Goal: Transaction & Acquisition: Purchase product/service

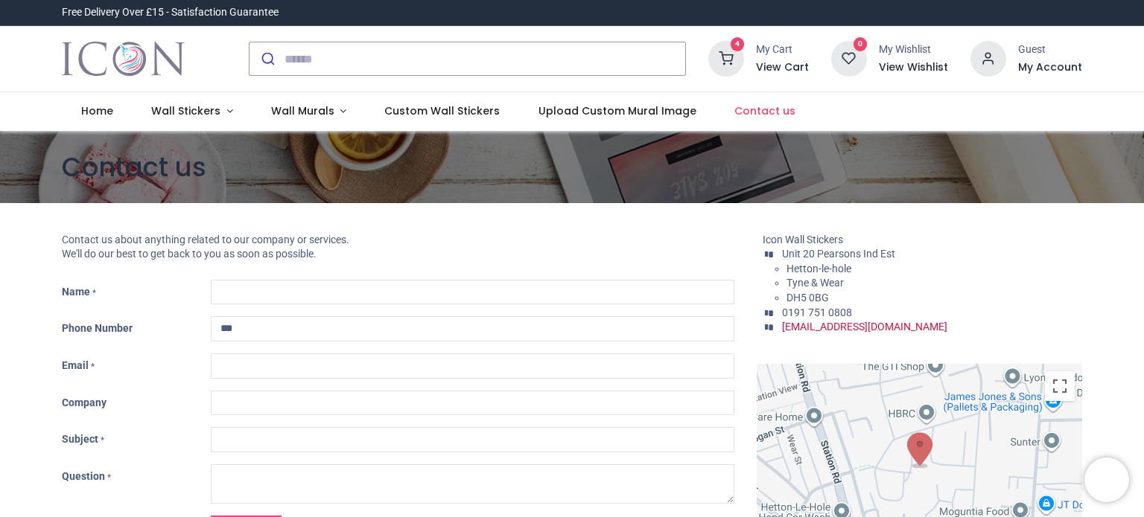
click at [774, 65] on h6 "View Cart" at bounding box center [782, 67] width 53 height 15
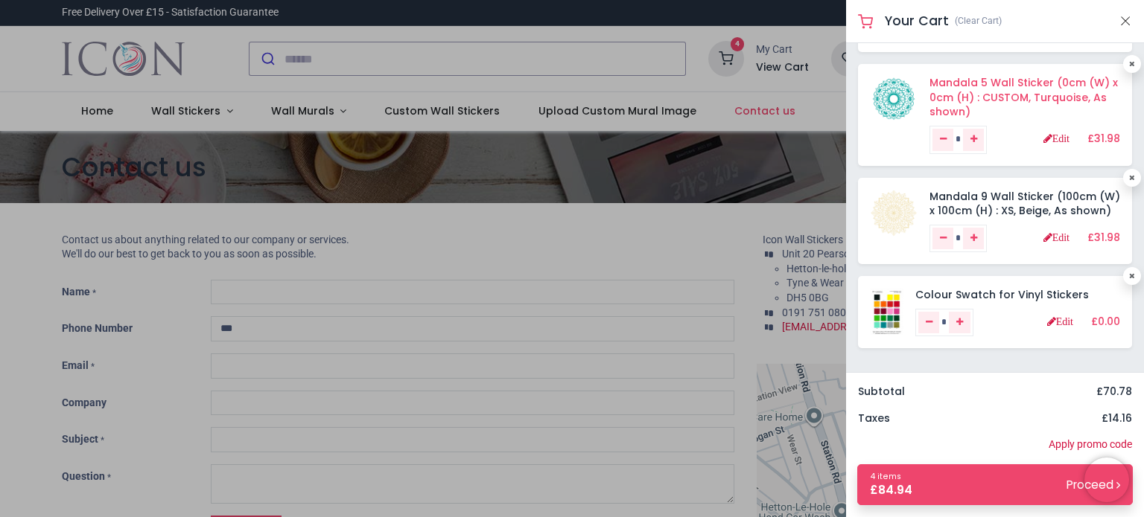
scroll to position [132, 0]
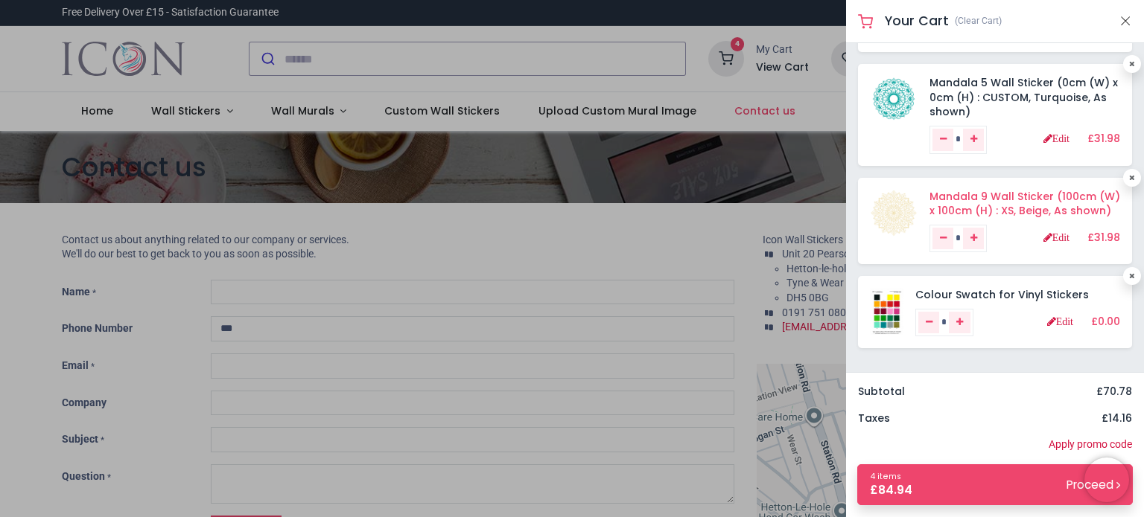
click at [1007, 189] on link "Mandala 9 Wall Sticker (100cm (W) x 100cm (H) : XS, Beige, As shown)" at bounding box center [1024, 204] width 191 height 30
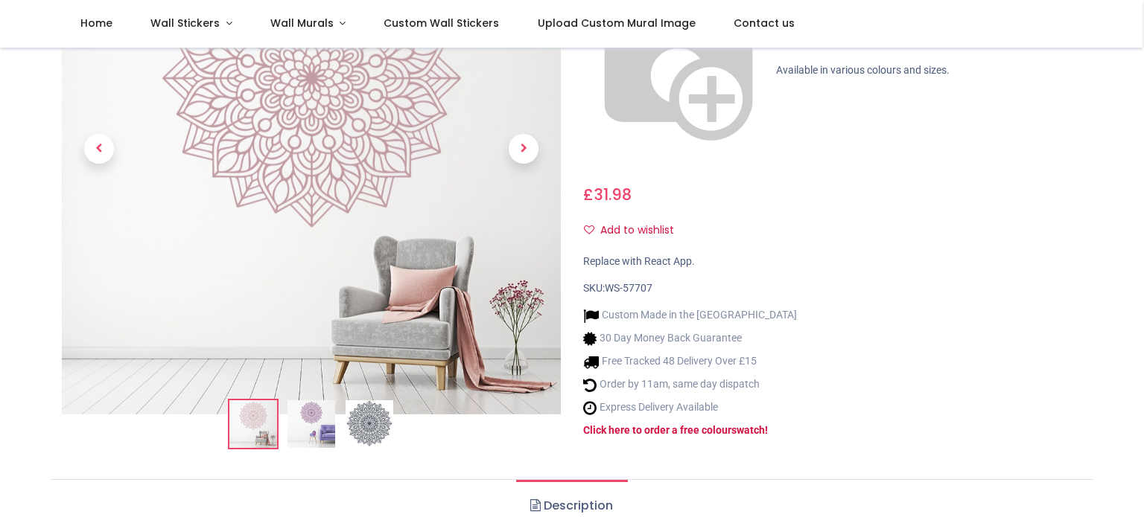
scroll to position [223, 0]
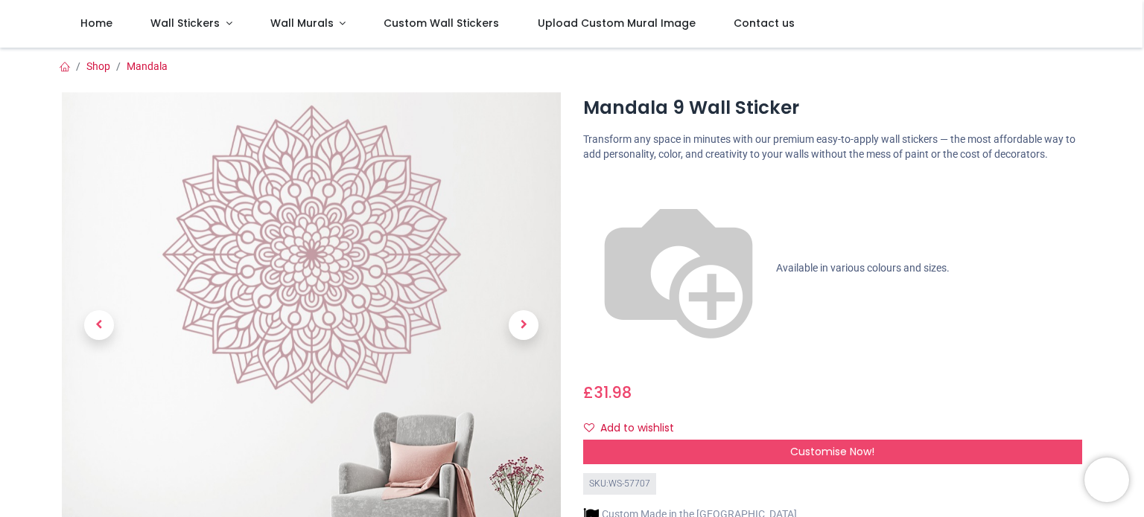
scroll to position [149, 0]
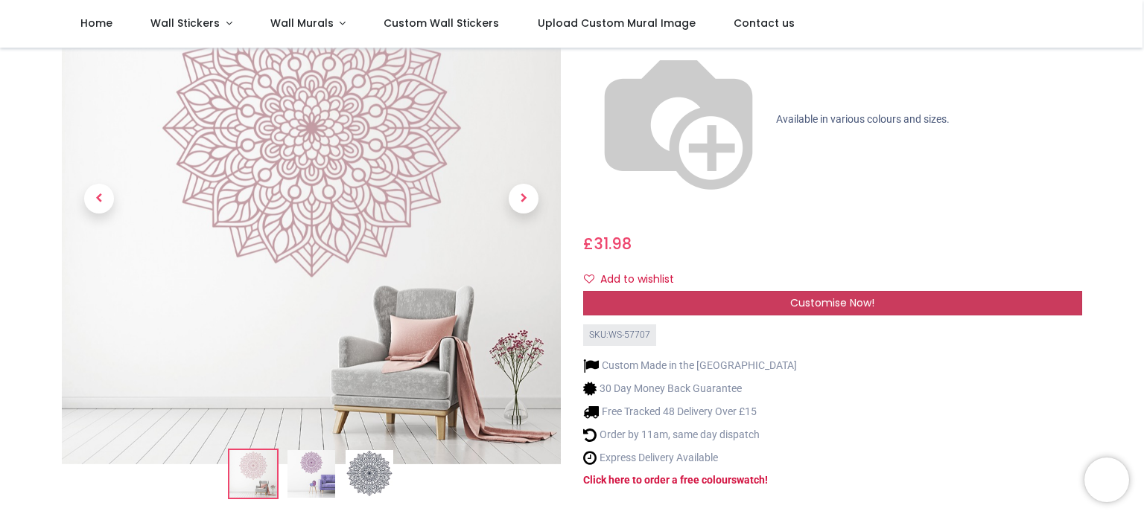
click at [816, 296] on span "Customise Now!" at bounding box center [832, 303] width 84 height 15
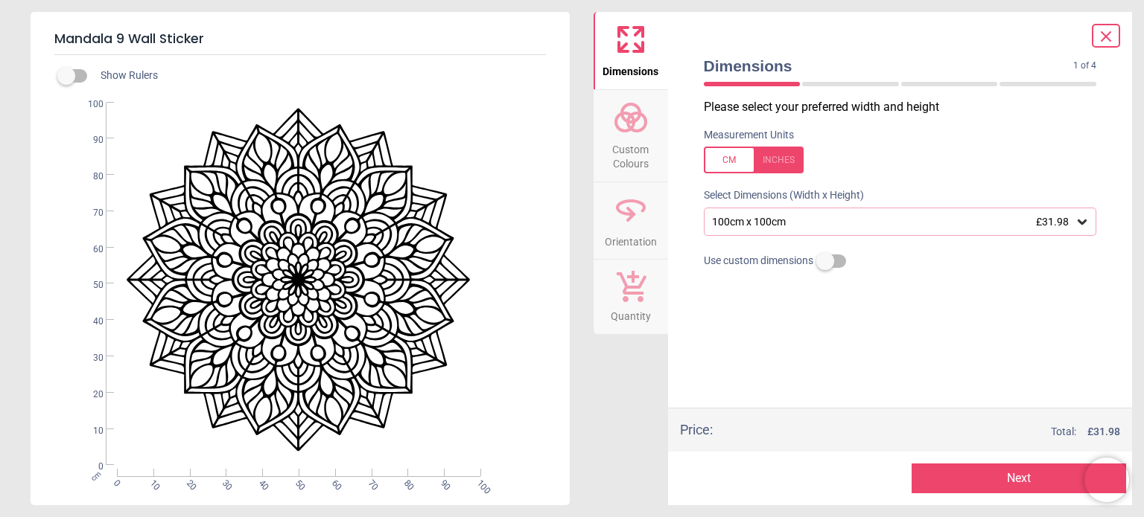
click at [616, 123] on circle at bounding box center [625, 122] width 18 height 18
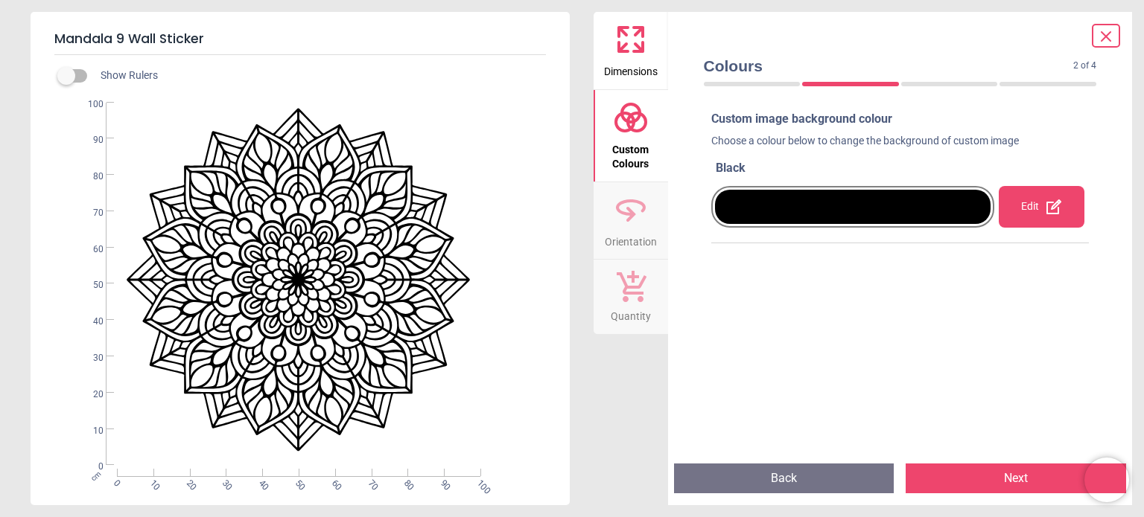
click at [1033, 204] on div "Edit" at bounding box center [1040, 207] width 85 height 42
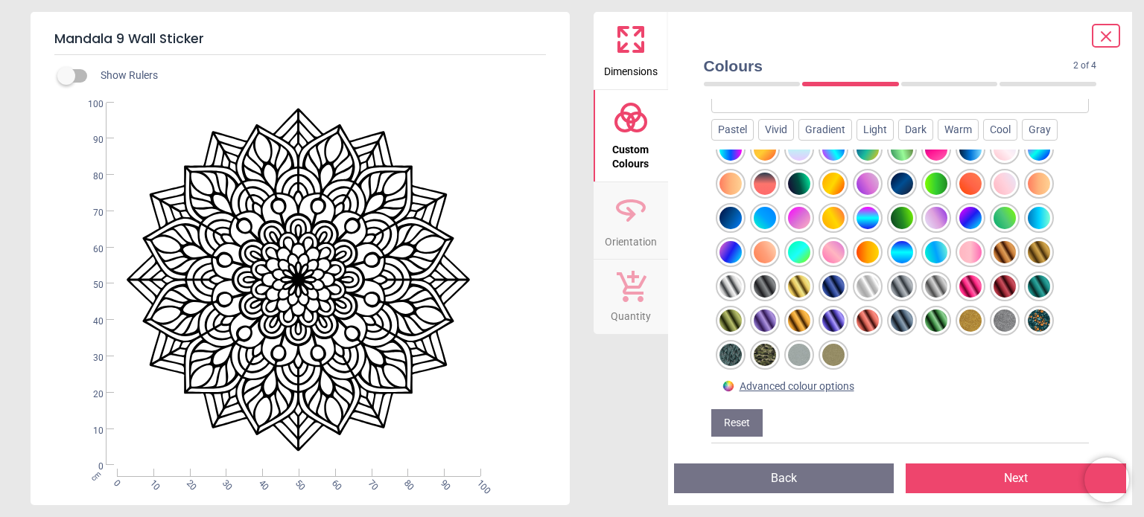
scroll to position [176, 0]
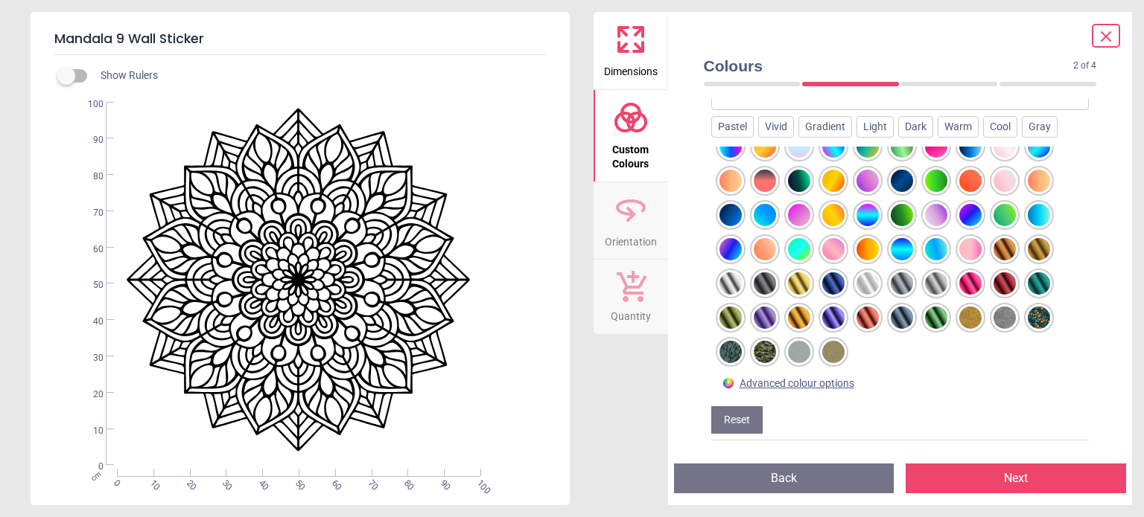
click at [834, 345] on div at bounding box center [833, 352] width 22 height 22
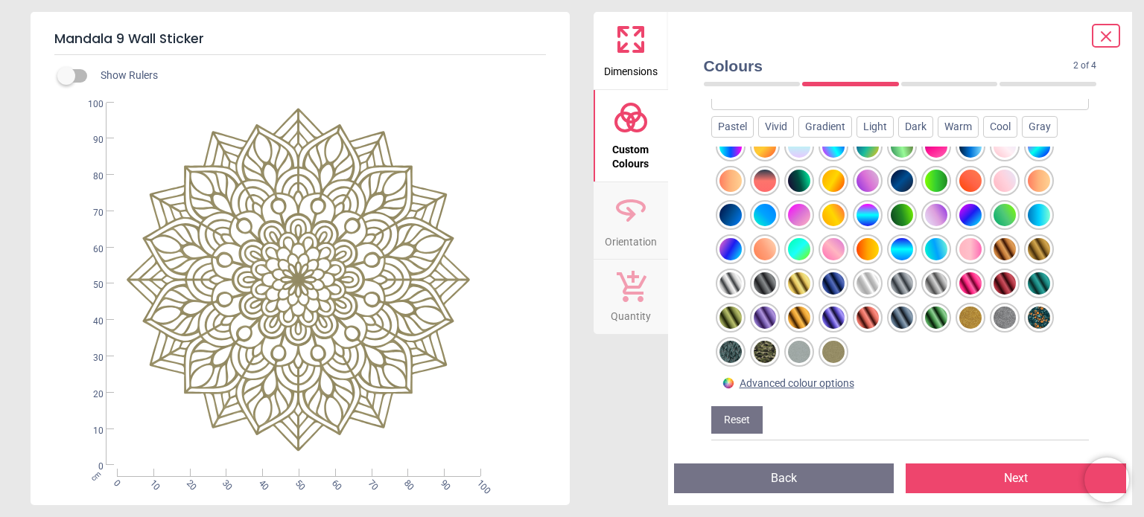
click at [831, 348] on div at bounding box center [833, 352] width 22 height 22
click at [833, 347] on div at bounding box center [833, 352] width 22 height 22
click at [834, 347] on div at bounding box center [833, 352] width 22 height 22
click at [798, 351] on div at bounding box center [799, 352] width 22 height 22
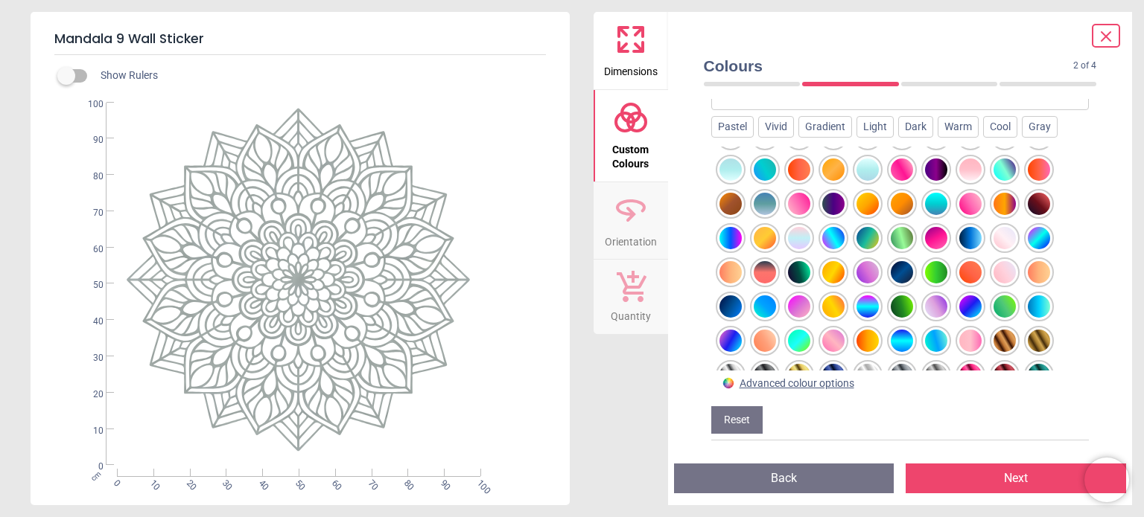
scroll to position [499, 0]
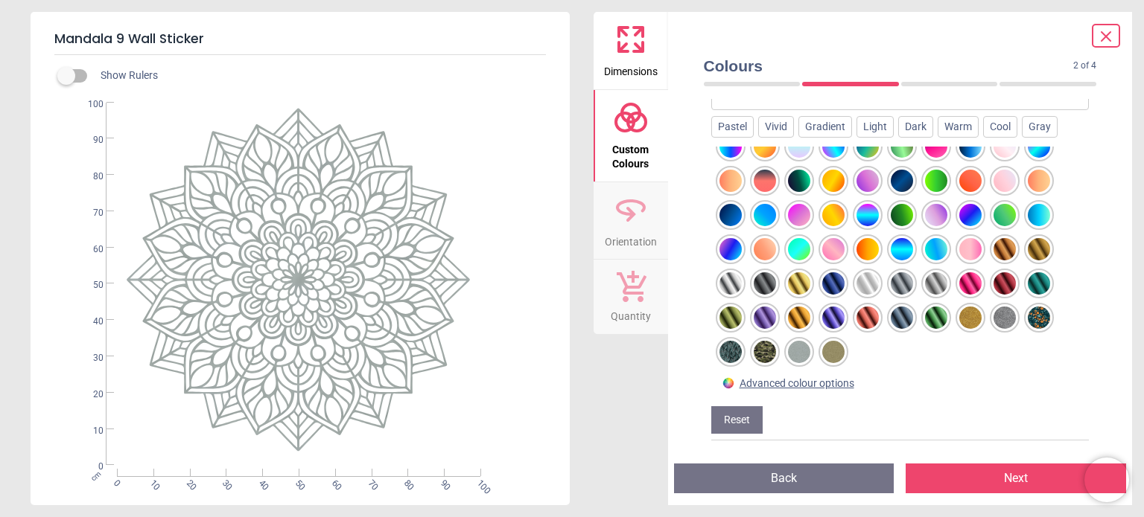
click at [829, 348] on div at bounding box center [833, 352] width 22 height 22
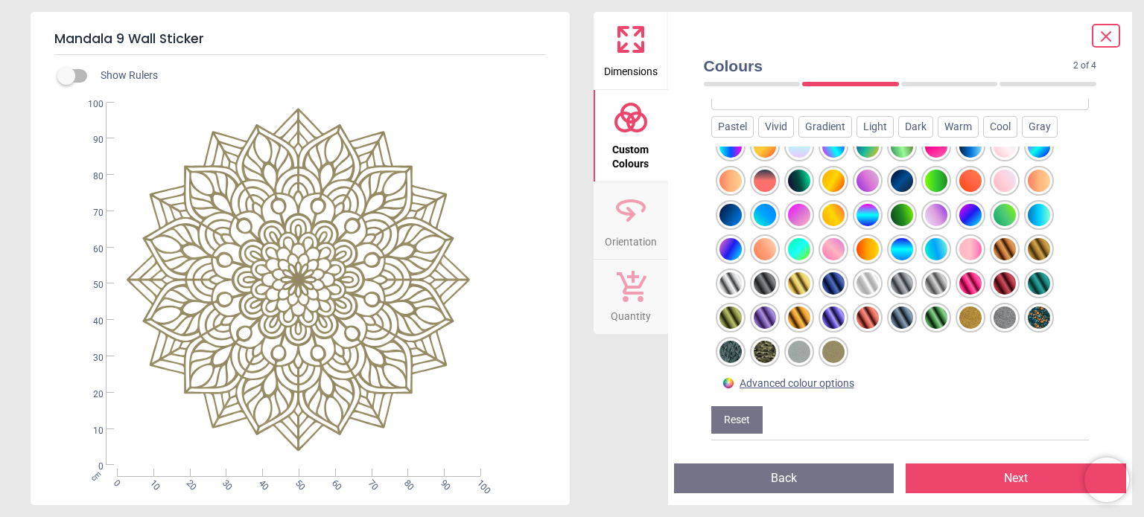
click at [829, 348] on div at bounding box center [833, 352] width 22 height 22
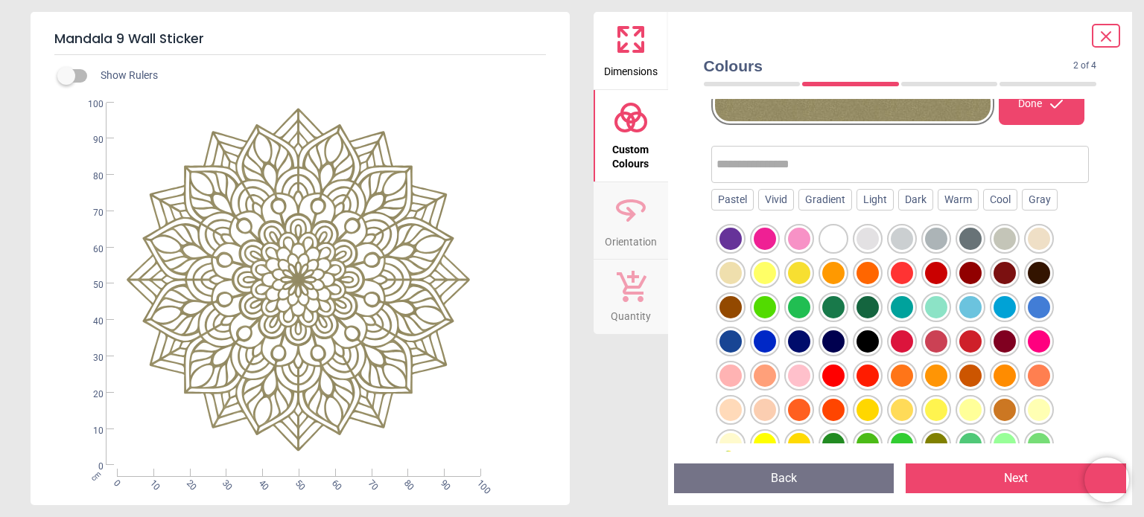
scroll to position [0, 0]
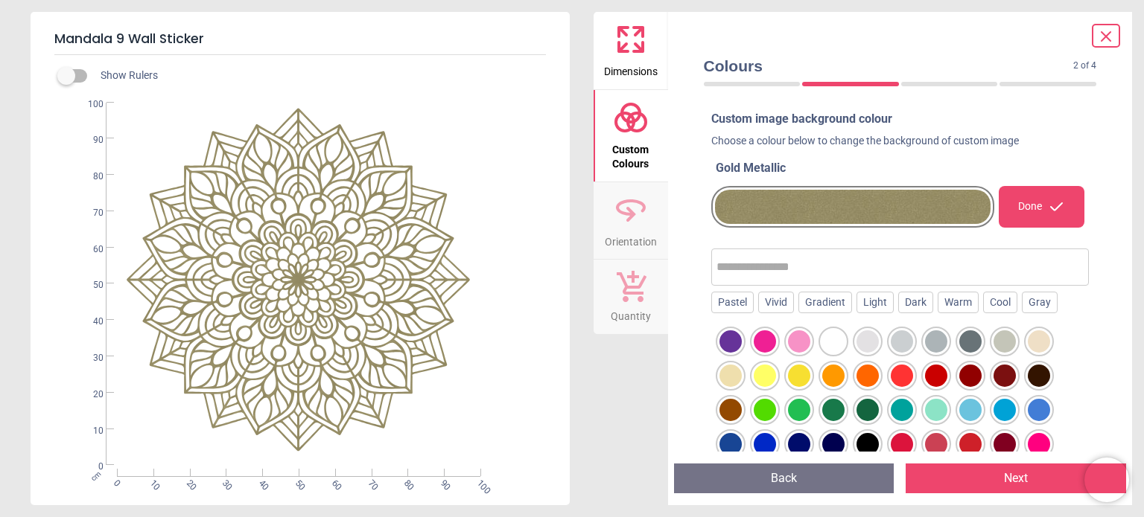
click at [1036, 197] on div "Done" at bounding box center [1040, 207] width 85 height 42
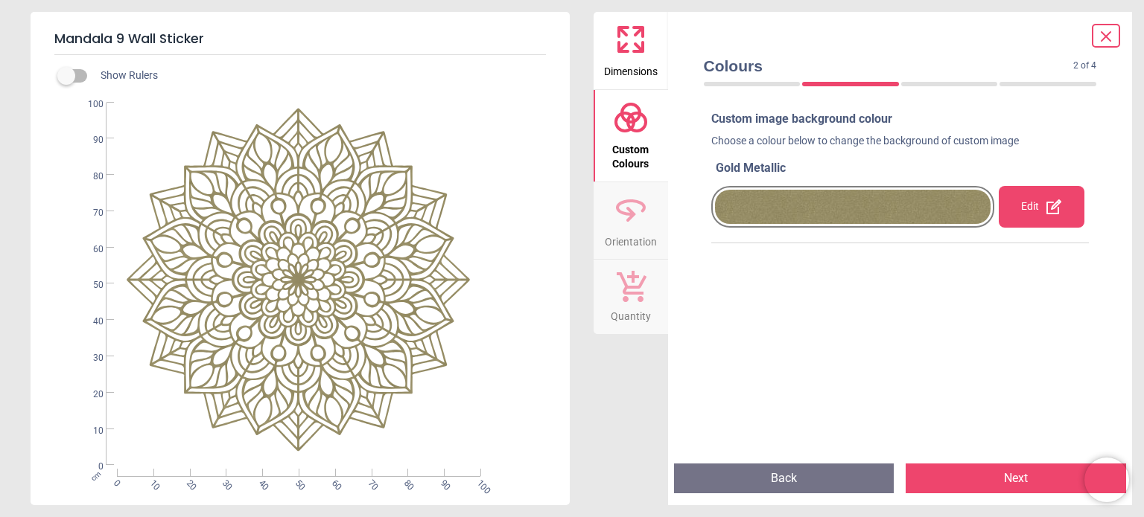
click at [1027, 473] on button "Next" at bounding box center [1015, 479] width 220 height 30
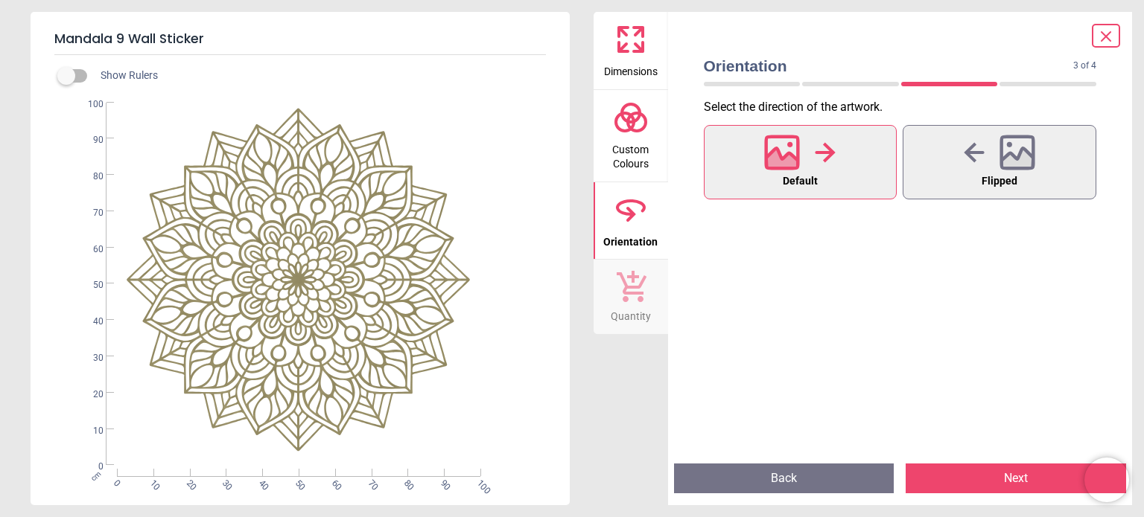
click at [1027, 480] on button "Next" at bounding box center [1015, 479] width 220 height 30
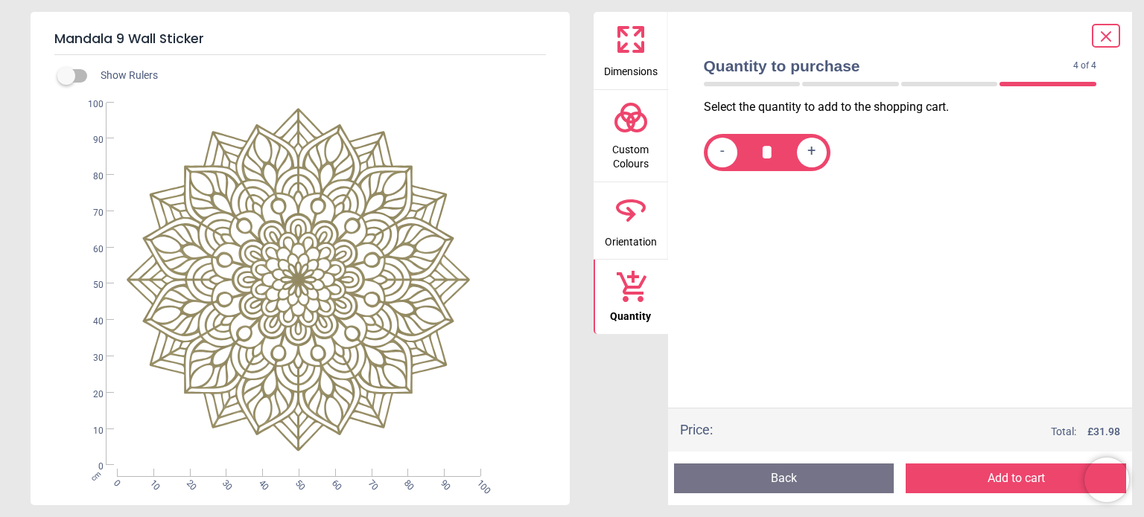
click at [1025, 480] on button "Add to cart" at bounding box center [1015, 479] width 220 height 30
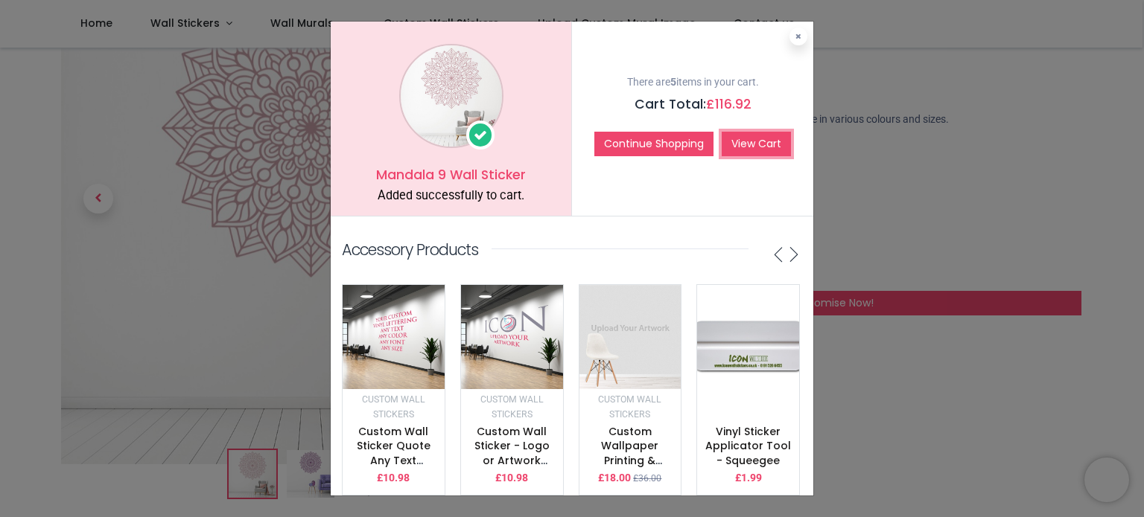
click at [750, 136] on link "View Cart" at bounding box center [755, 144] width 69 height 25
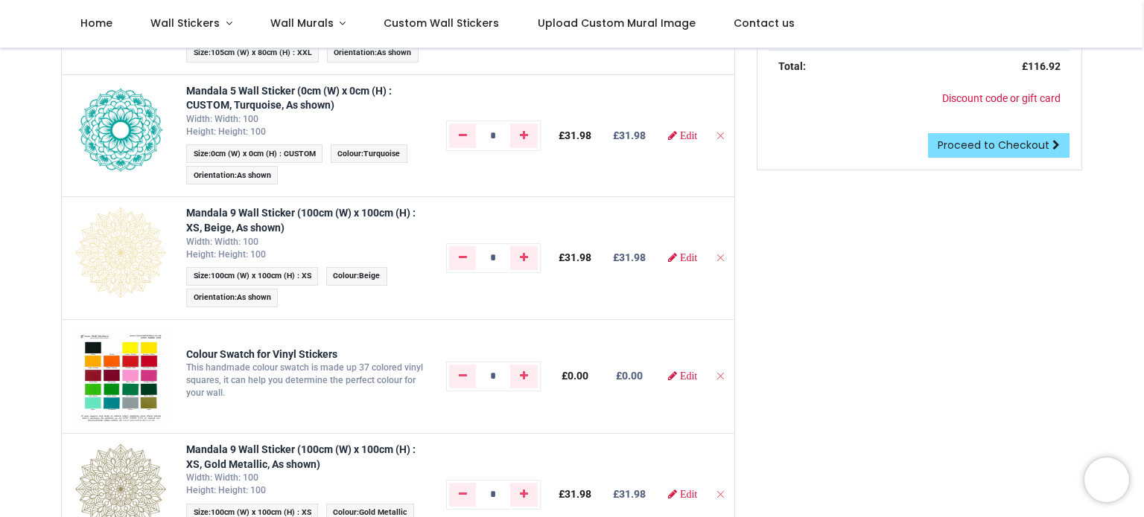
scroll to position [298, 0]
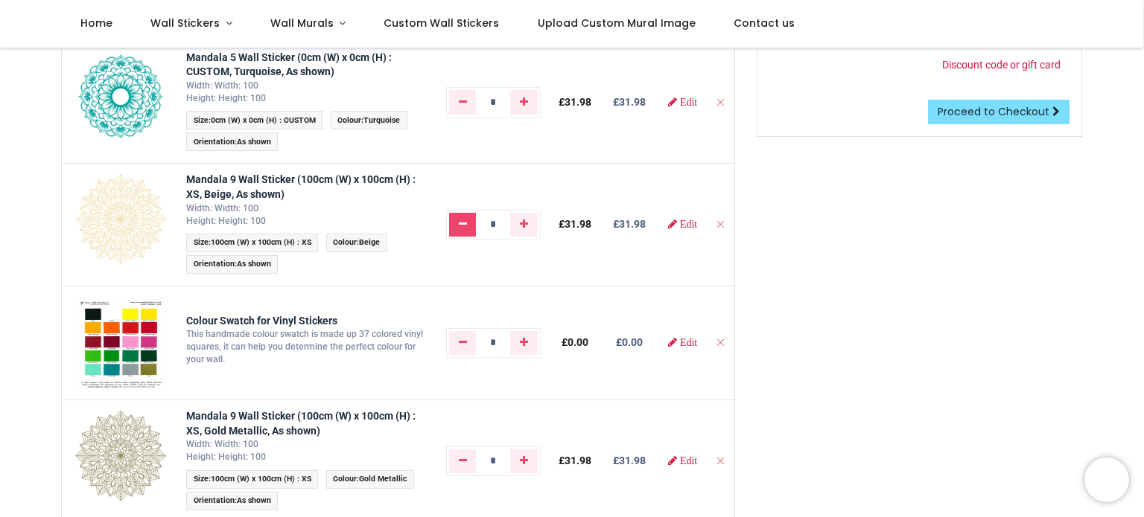
click at [456, 223] on link "Remove one" at bounding box center [463, 225] width 28 height 24
type input "*"
click at [464, 339] on icon "Remove one" at bounding box center [463, 342] width 8 height 10
type input "*"
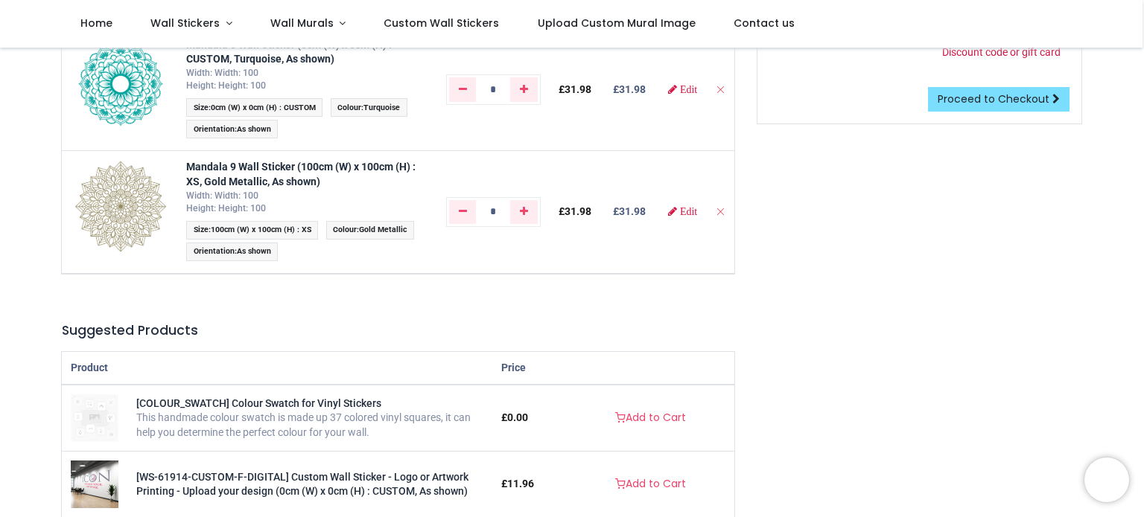
scroll to position [149, 0]
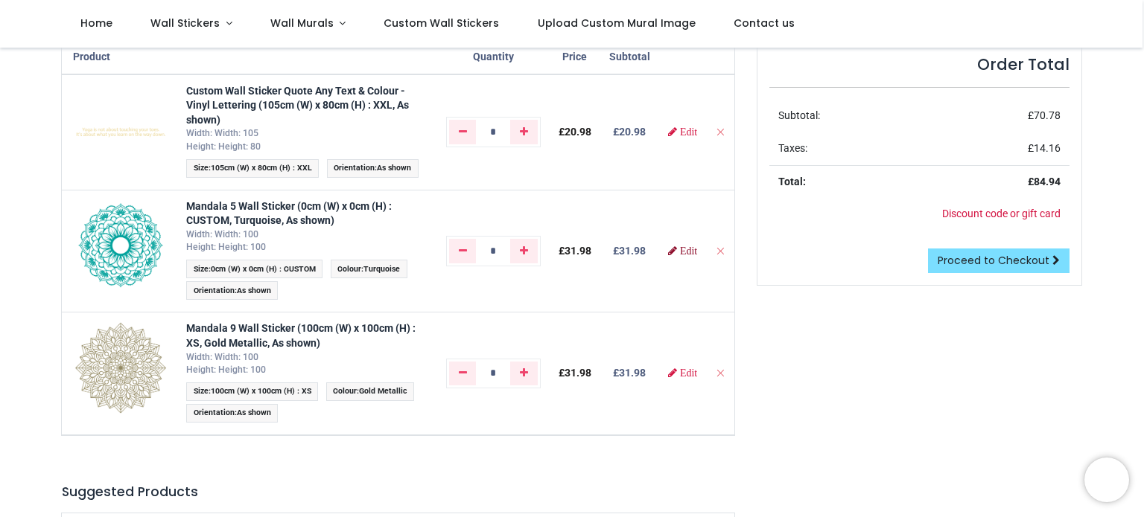
click at [685, 251] on span "Edit" at bounding box center [688, 251] width 17 height 10
click at [723, 133] on icon "Remove from cart" at bounding box center [720, 132] width 10 height 10
type input "*"
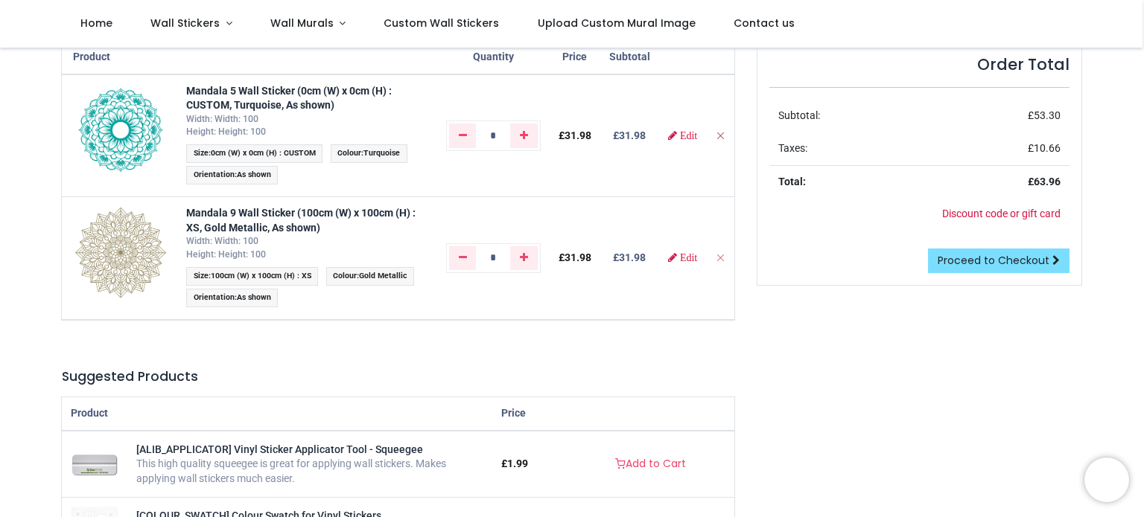
click at [718, 131] on icon "Remove from cart" at bounding box center [720, 135] width 10 height 10
type input "*"
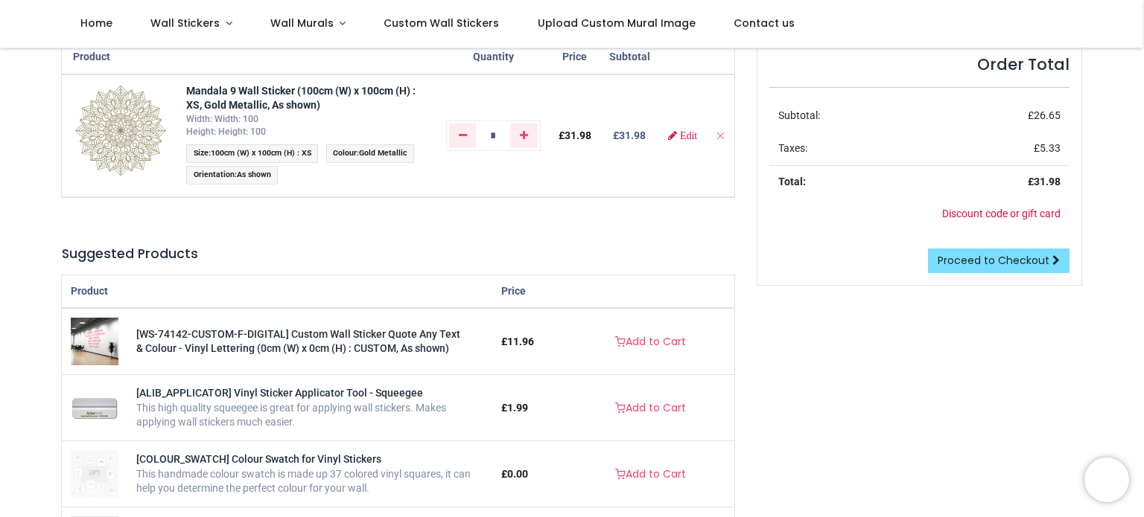
scroll to position [0, 0]
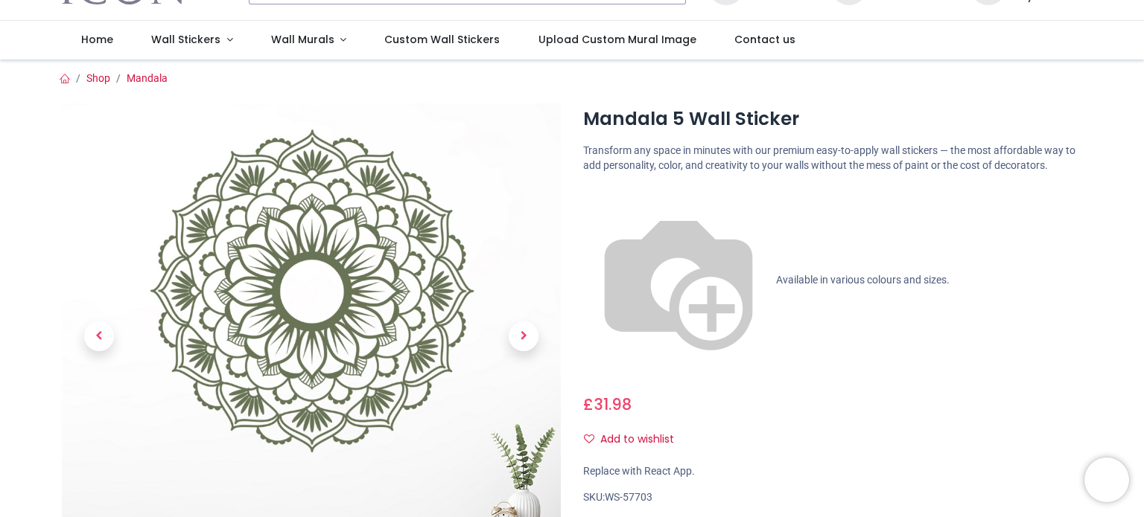
scroll to position [298, 0]
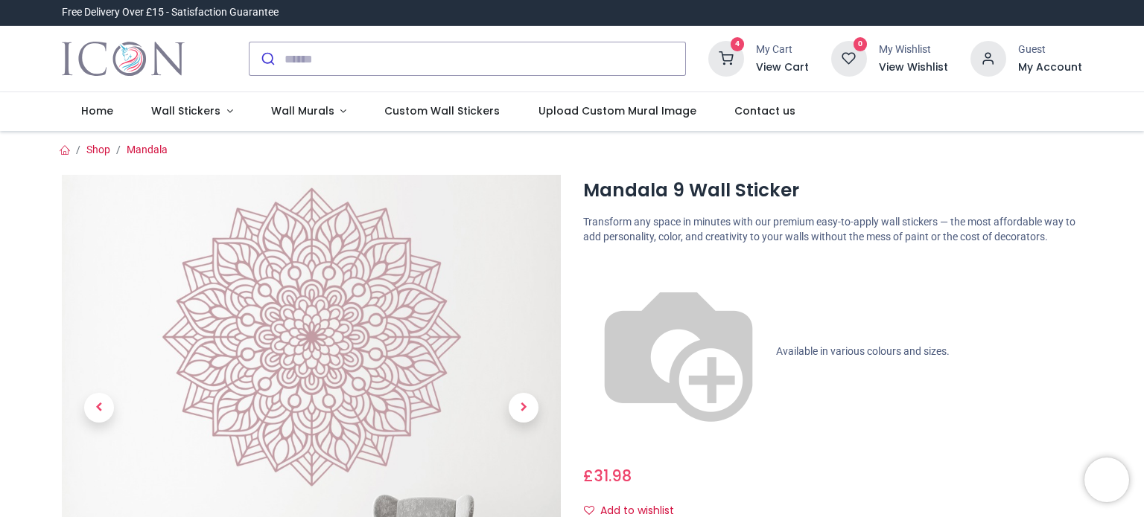
click at [759, 66] on h6 "View Cart" at bounding box center [782, 67] width 53 height 15
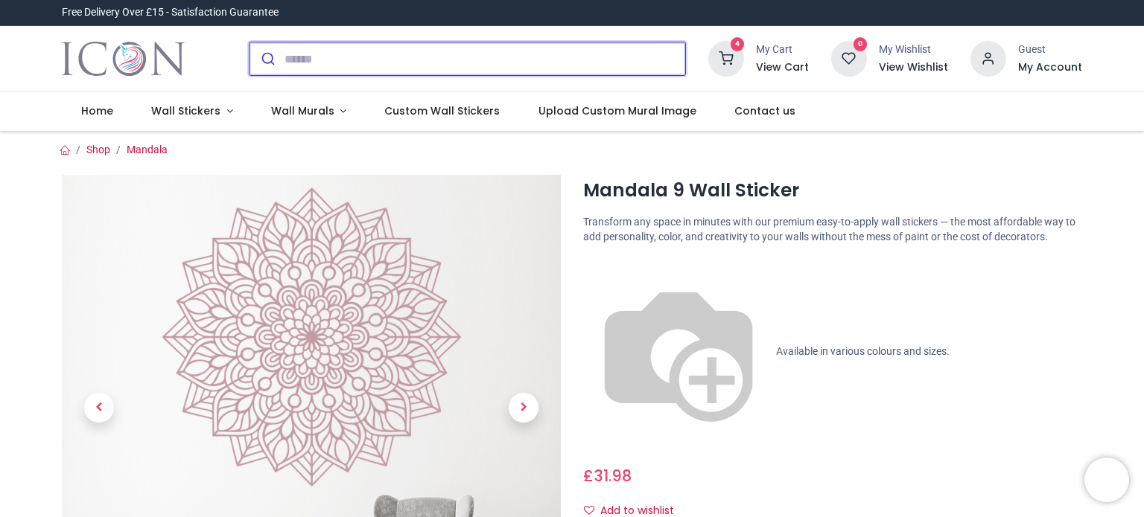
click at [494, 53] on input "search" at bounding box center [484, 58] width 401 height 33
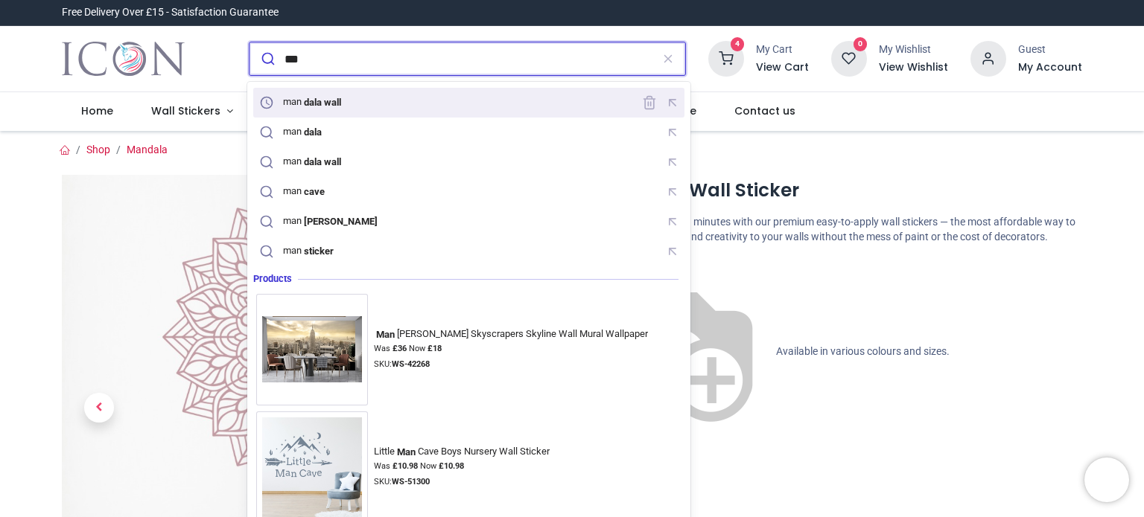
click at [399, 101] on div "man dala wall" at bounding box center [468, 102] width 425 height 23
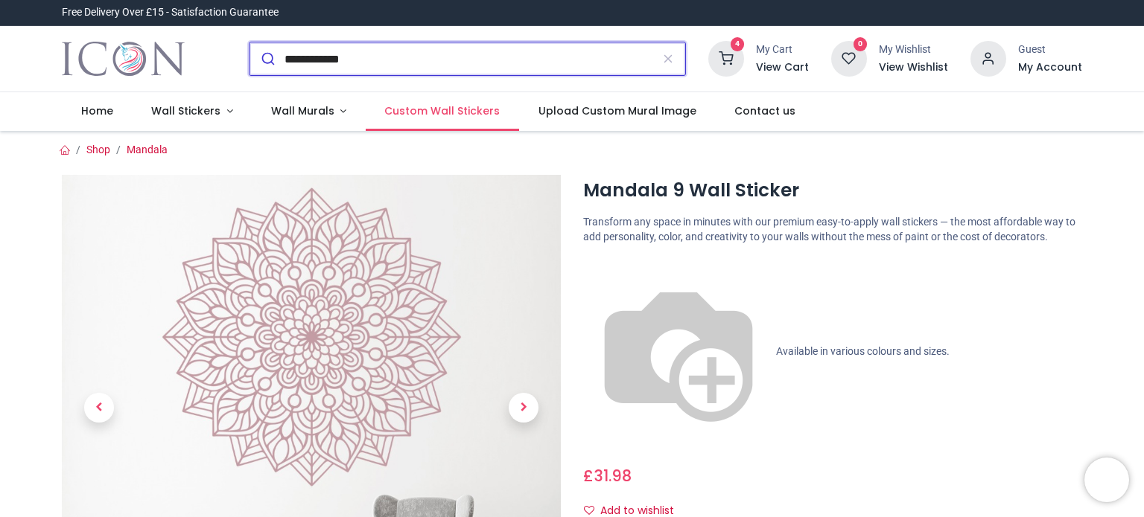
type input "**********"
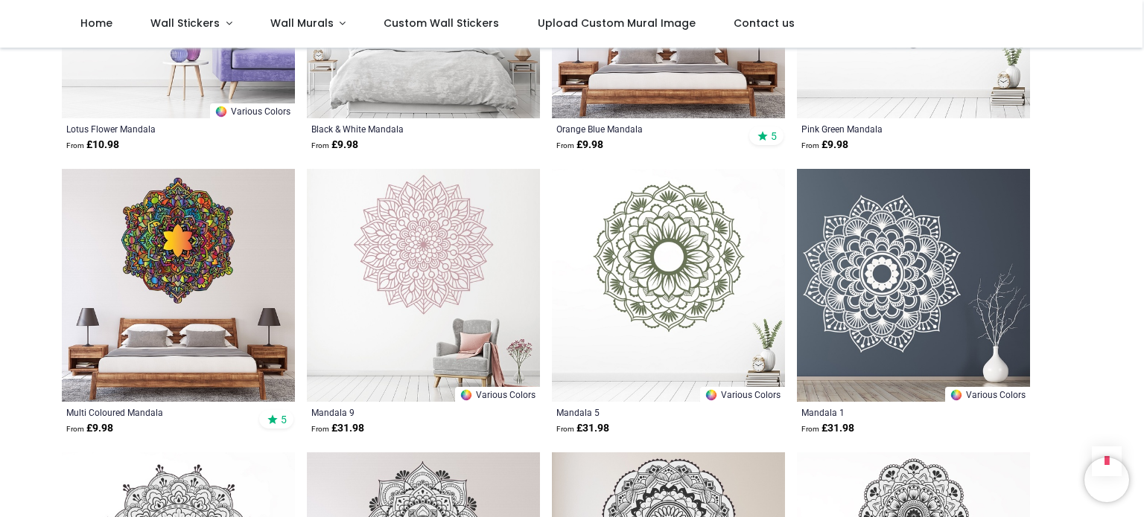
scroll to position [1266, 0]
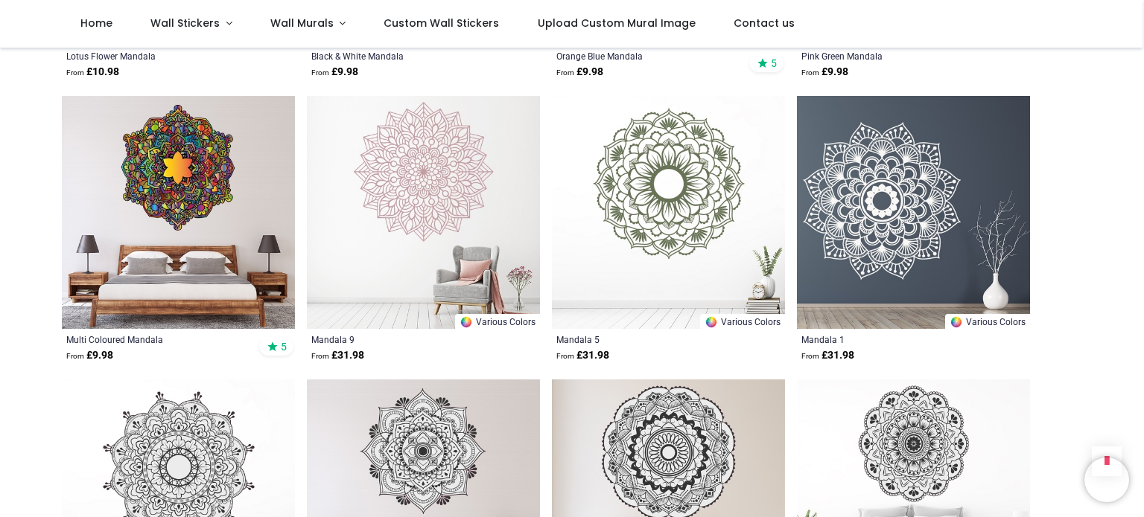
click at [655, 166] on img at bounding box center [668, 212] width 233 height 233
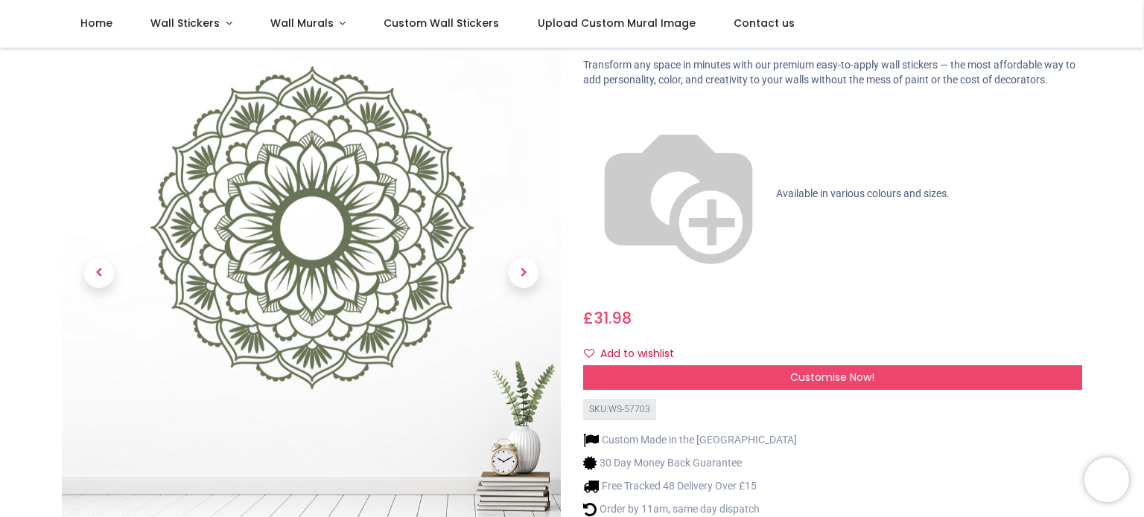
scroll to position [74, 0]
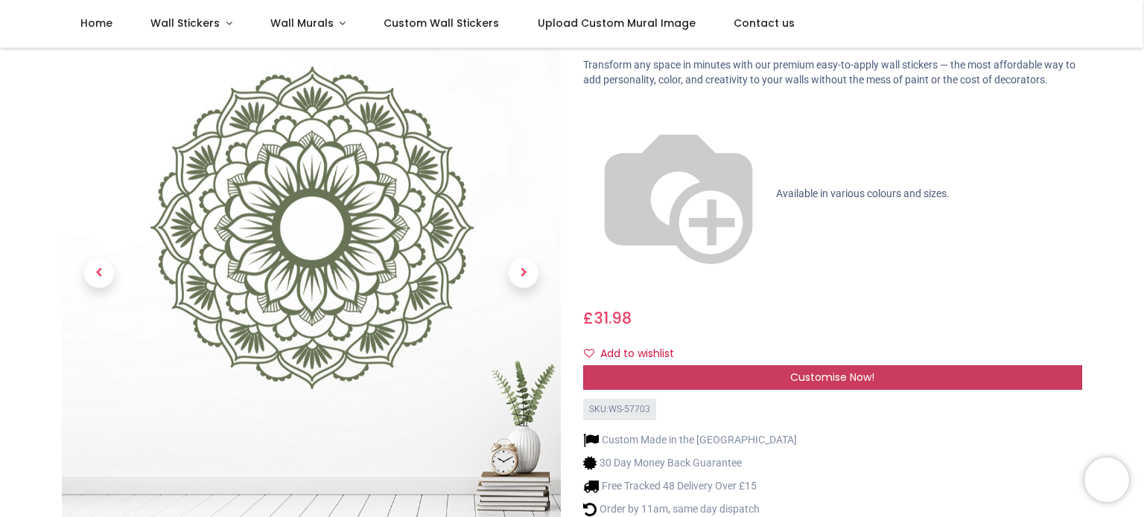
click at [817, 370] on span "Customise Now!" at bounding box center [832, 377] width 84 height 15
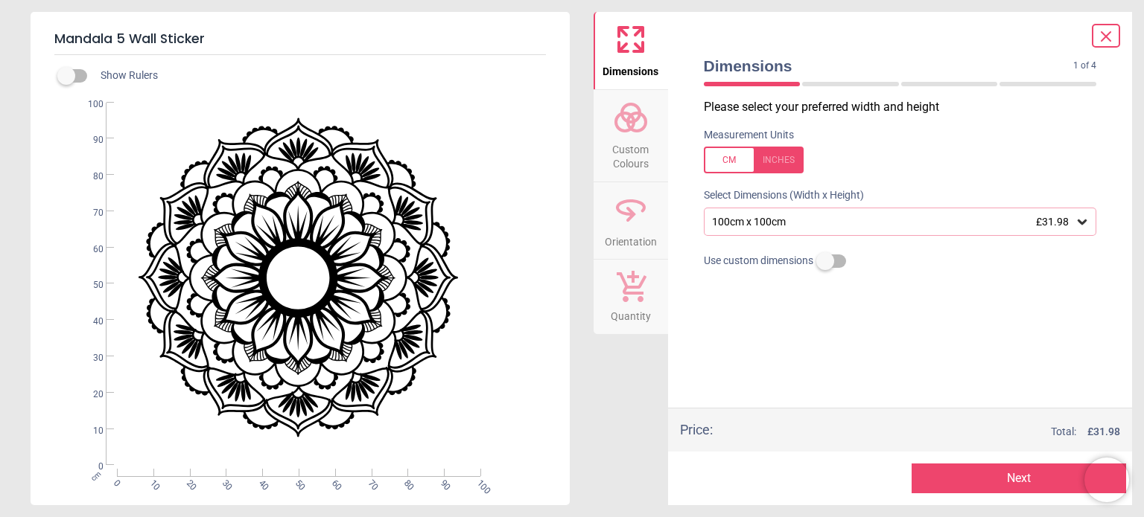
click at [634, 153] on span "Custom Colours" at bounding box center [630, 153] width 71 height 36
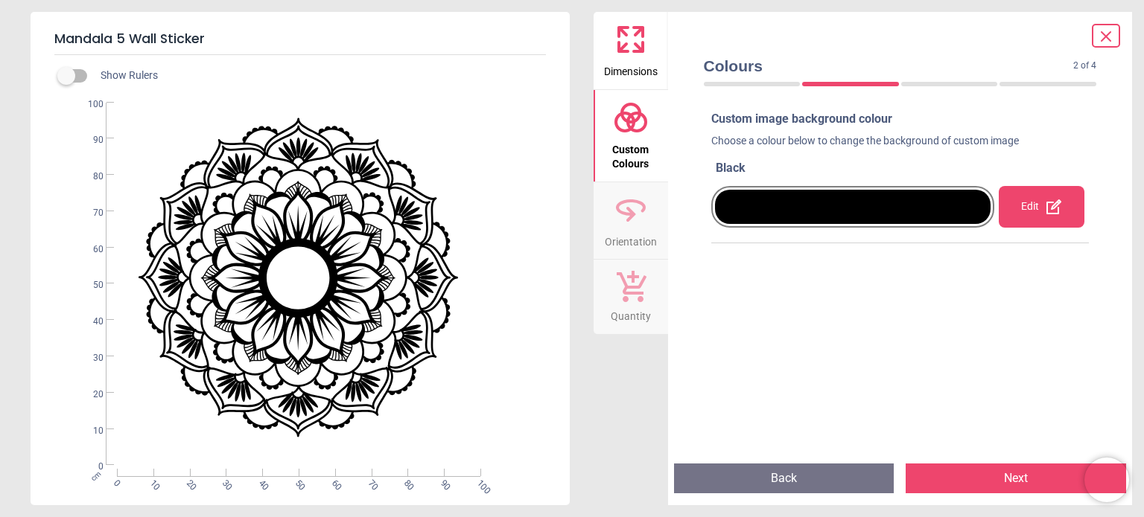
click at [1023, 206] on div "Edit" at bounding box center [1040, 207] width 85 height 42
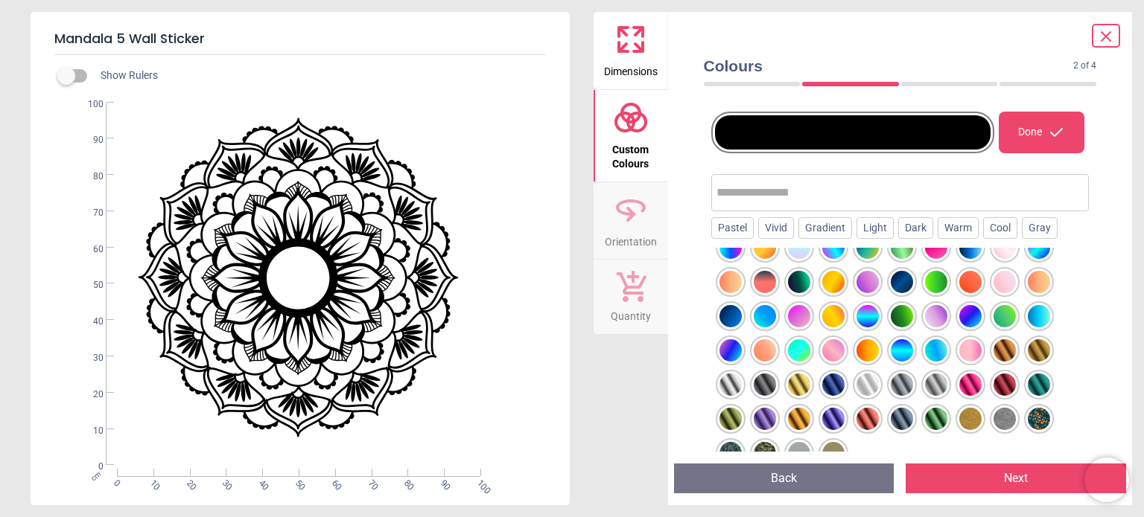
scroll to position [176, 0]
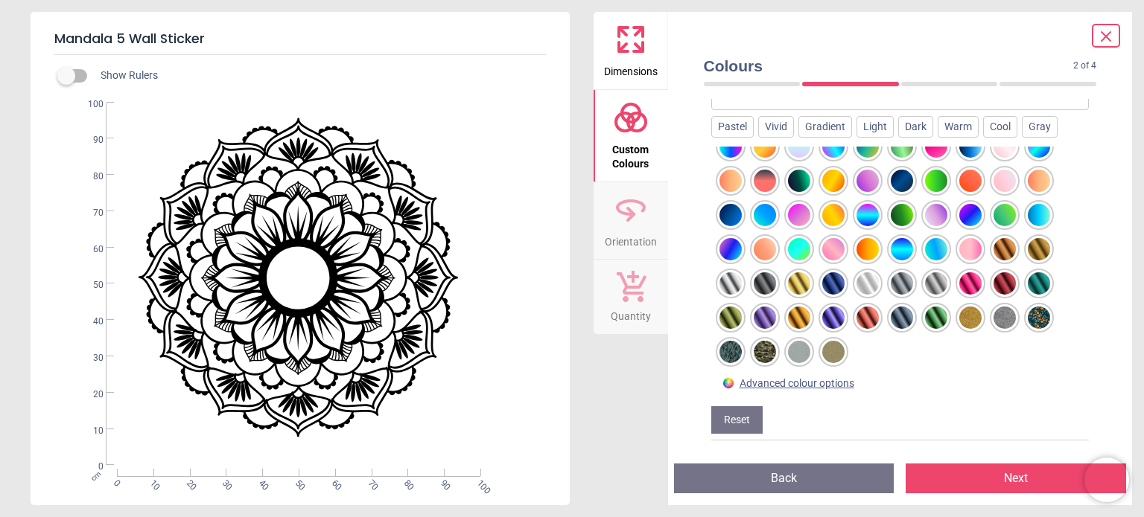
click at [797, 347] on div at bounding box center [799, 352] width 22 height 22
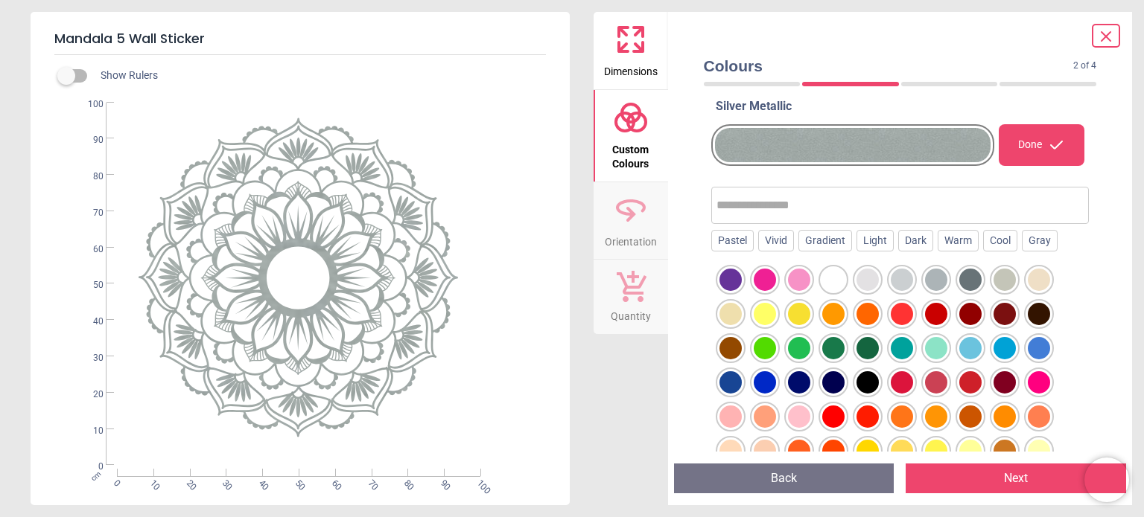
scroll to position [0, 0]
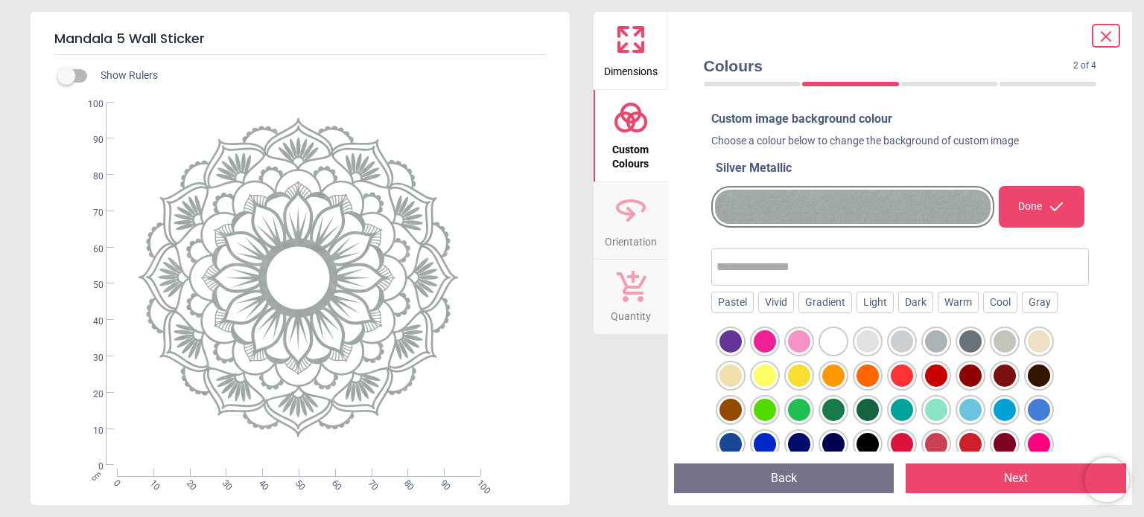
click at [1025, 203] on div "Done" at bounding box center [1040, 207] width 85 height 42
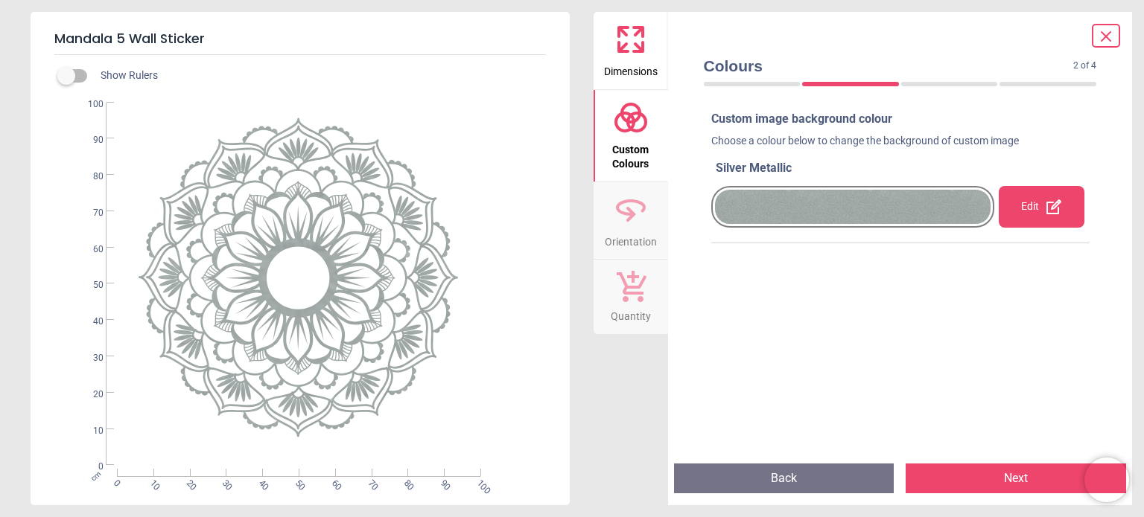
click at [1007, 473] on button "Next" at bounding box center [1015, 479] width 220 height 30
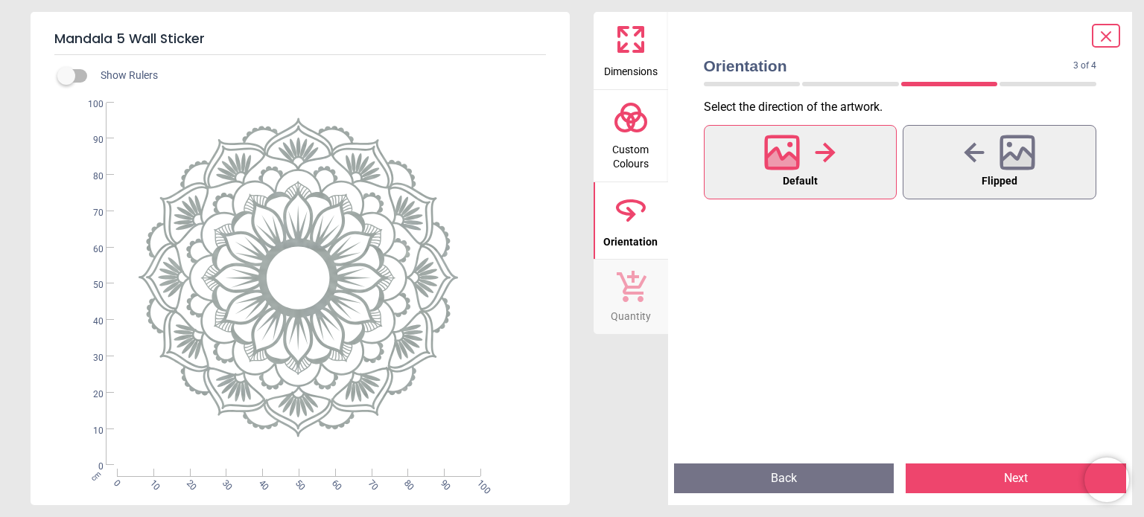
click at [1007, 473] on button "Next" at bounding box center [1015, 479] width 220 height 30
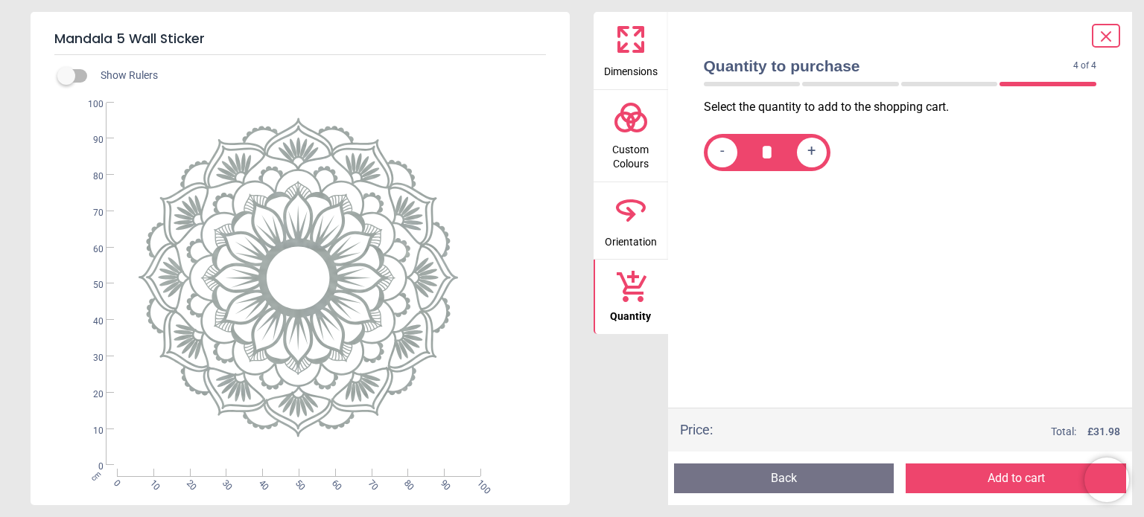
click at [1007, 473] on button "Add to cart" at bounding box center [1015, 479] width 220 height 30
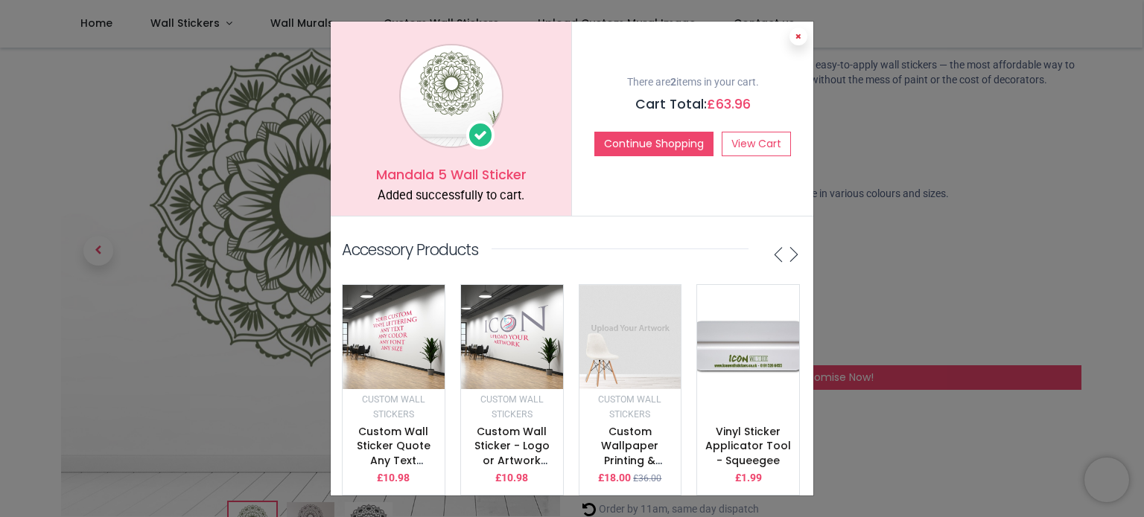
click at [798, 35] on icon at bounding box center [798, 36] width 6 height 7
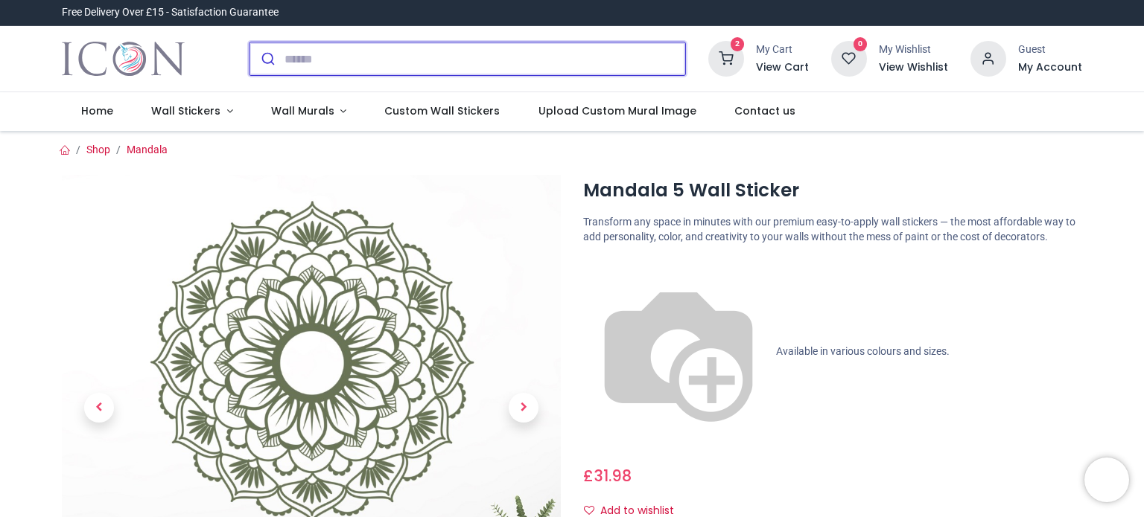
click at [480, 58] on input "search" at bounding box center [484, 58] width 401 height 33
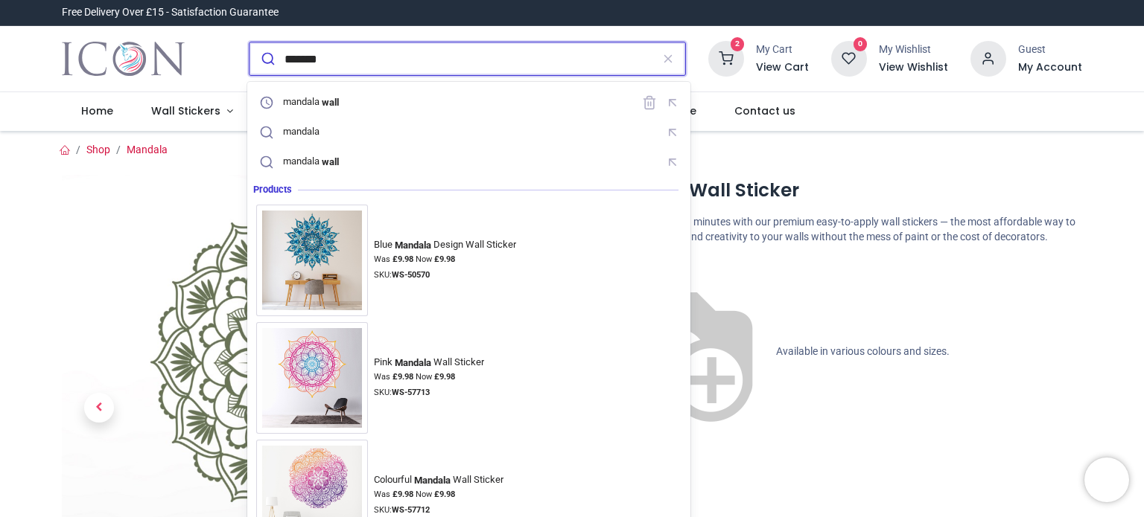
type input "*******"
click at [249, 42] on button "submit" at bounding box center [266, 58] width 35 height 33
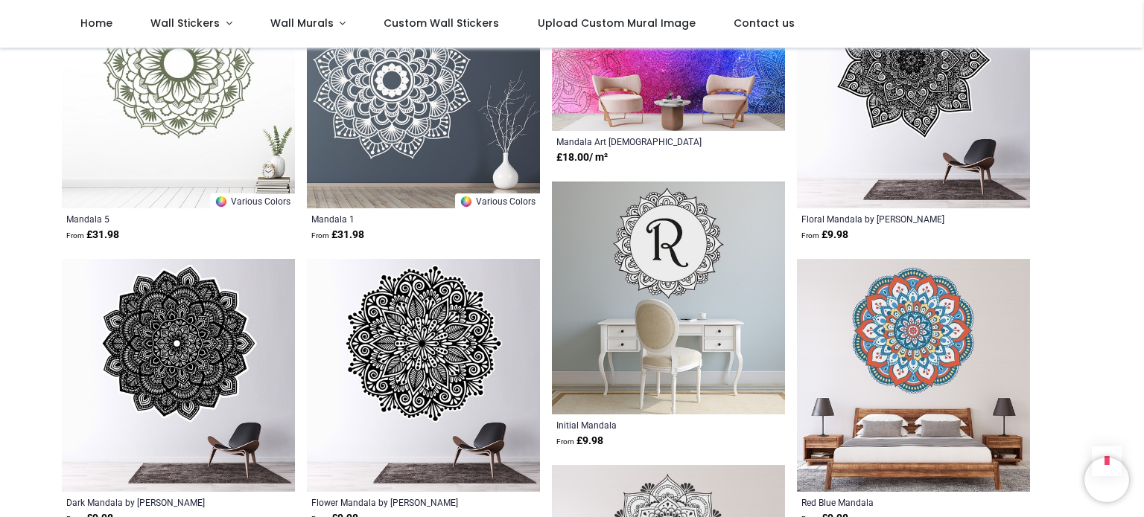
scroll to position [670, 0]
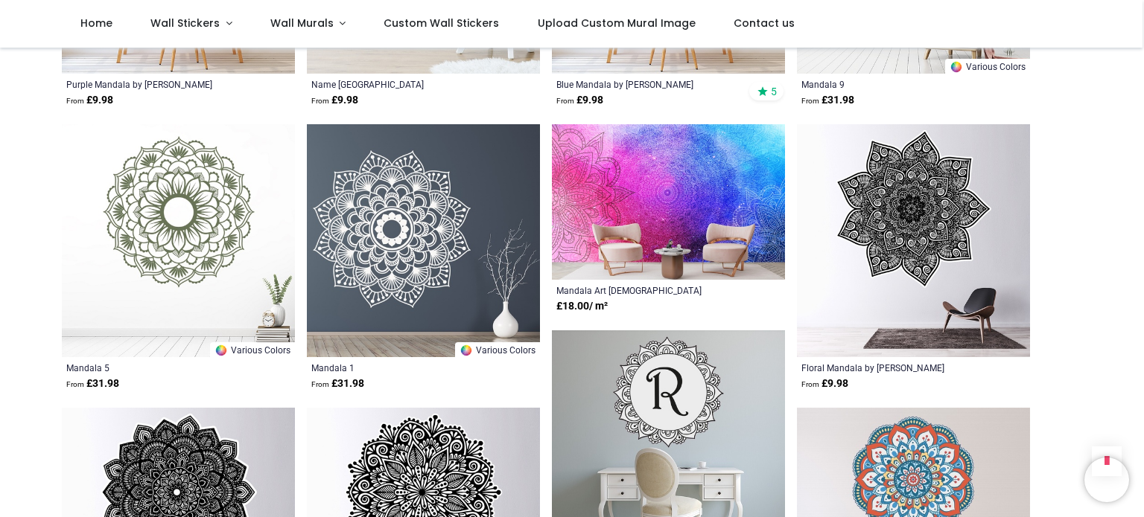
click at [423, 248] on img at bounding box center [423, 240] width 233 height 233
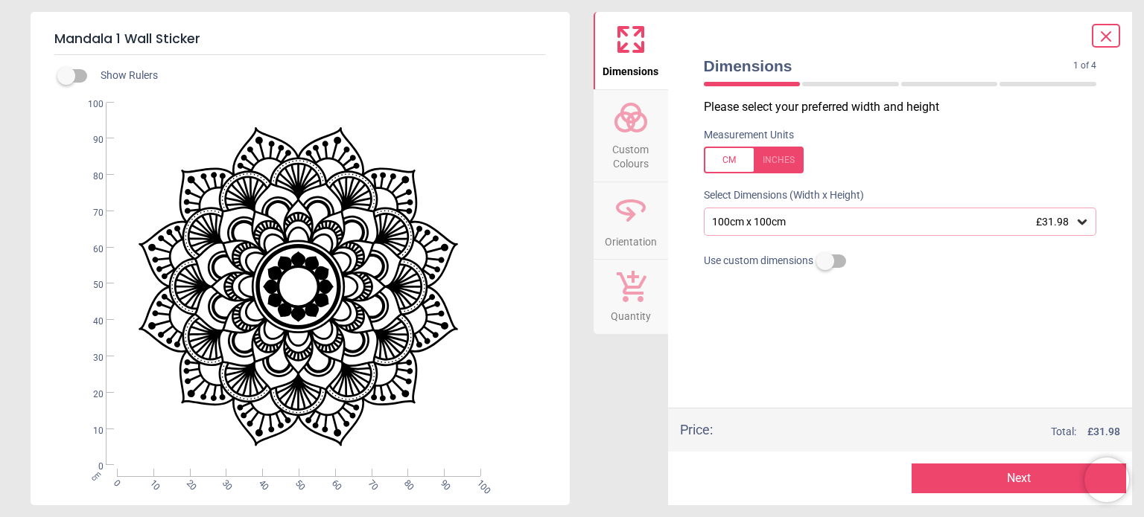
click at [629, 149] on span "Custom Colours" at bounding box center [630, 153] width 71 height 36
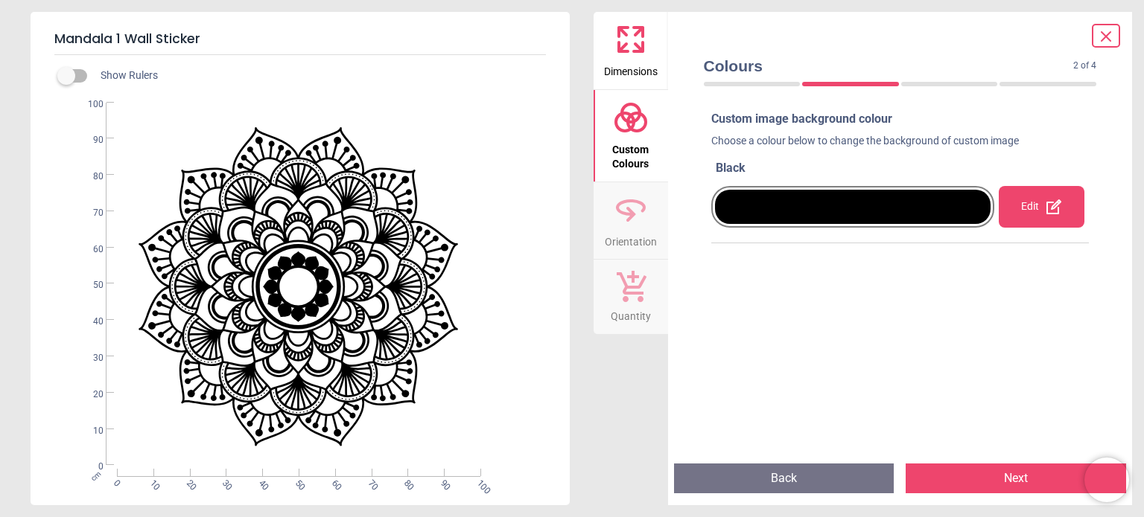
click at [1036, 200] on div "Edit" at bounding box center [1040, 207] width 85 height 42
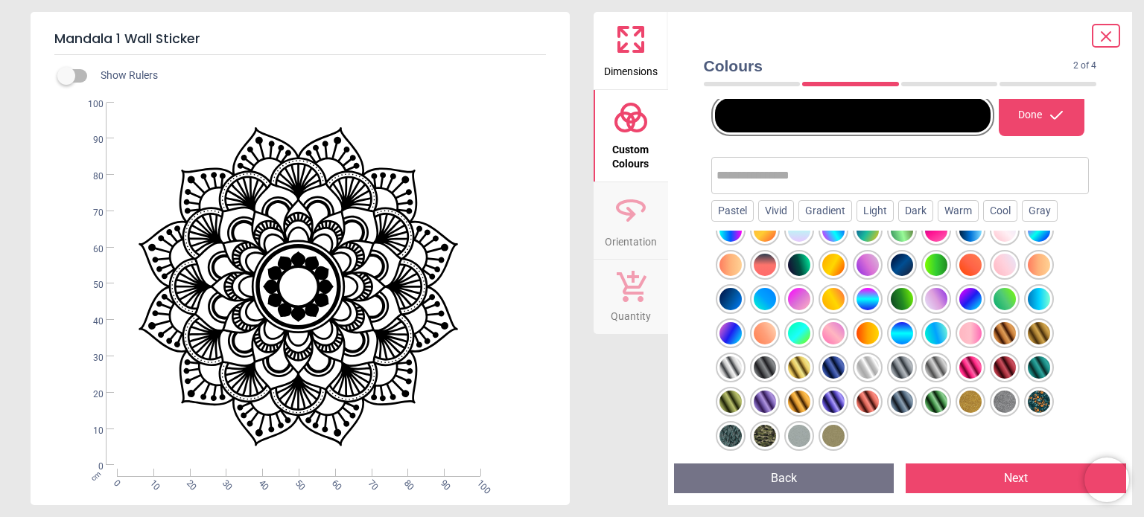
scroll to position [176, 0]
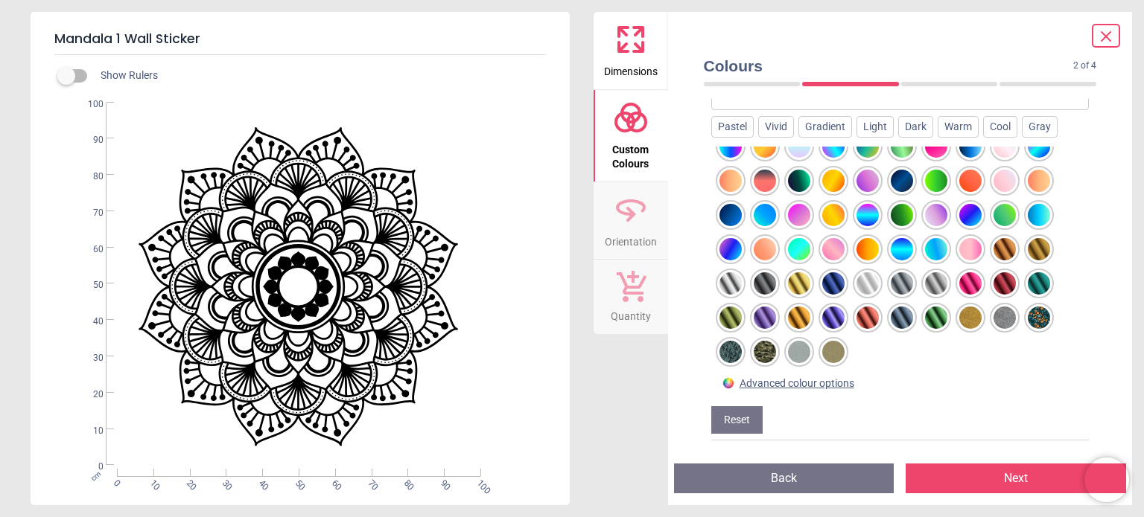
click at [931, 307] on div at bounding box center [936, 318] width 22 height 22
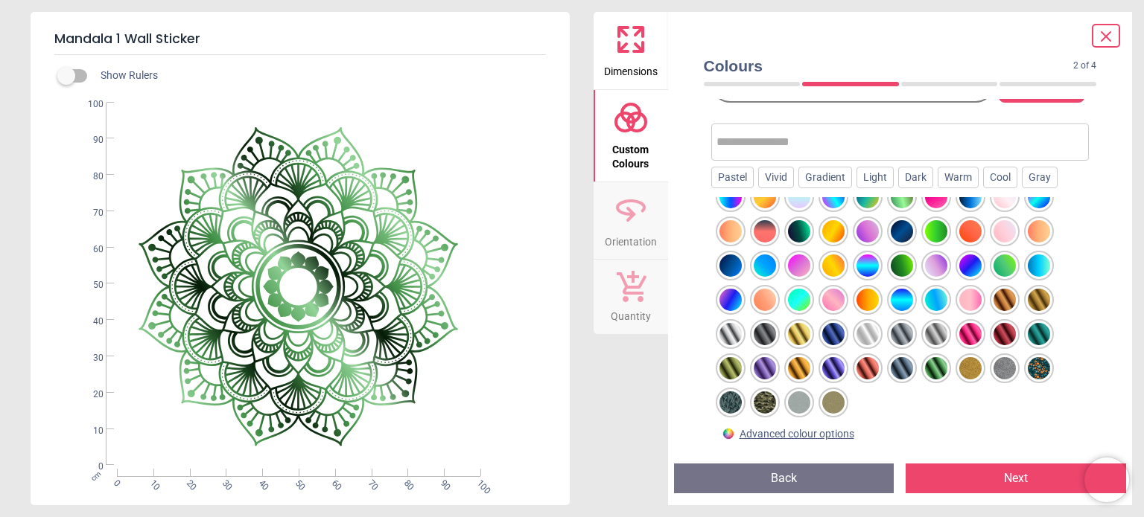
scroll to position [101, 0]
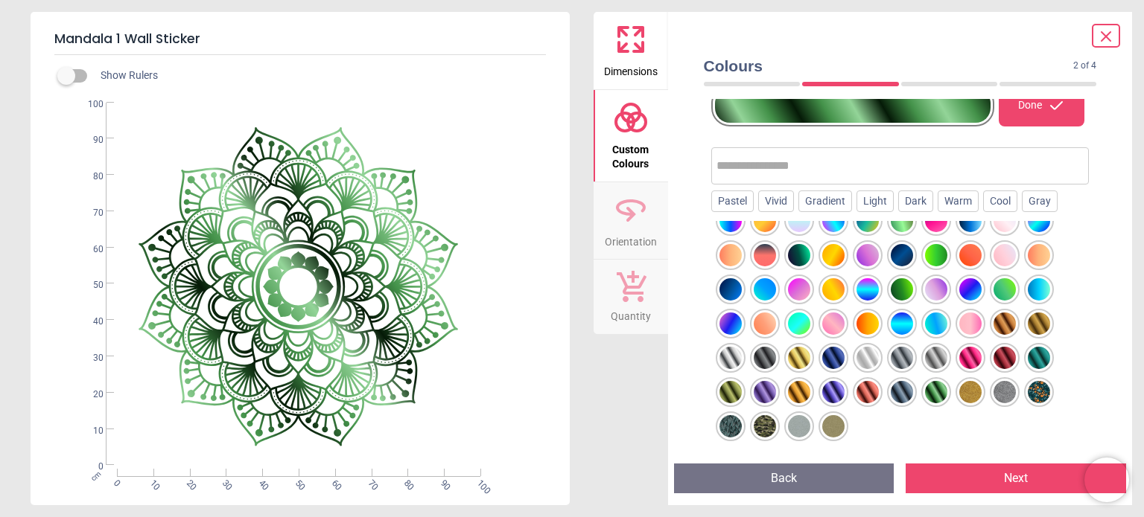
click at [1036, 354] on div at bounding box center [1038, 358] width 22 height 22
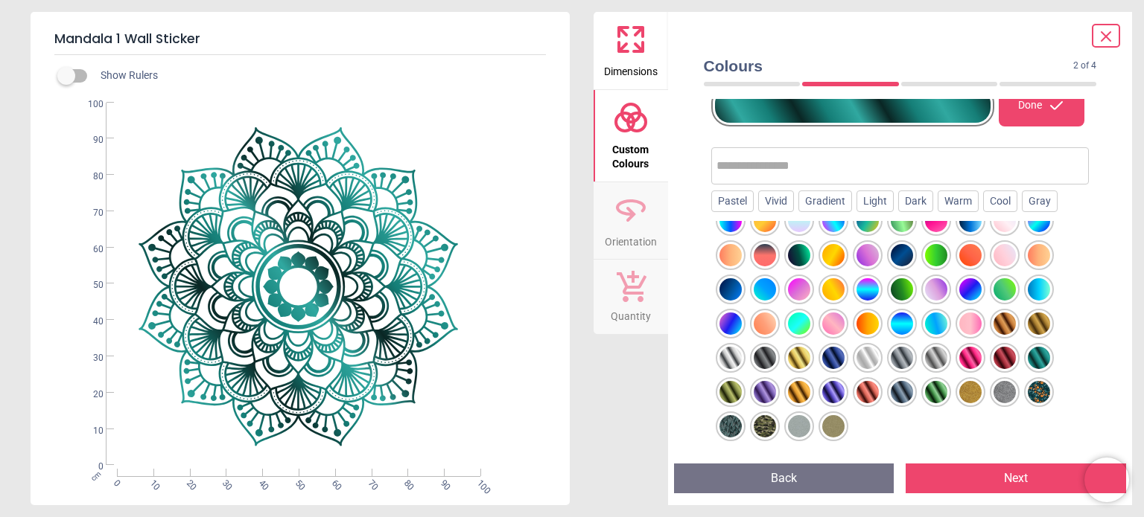
click at [728, 354] on div at bounding box center [730, 358] width 22 height 22
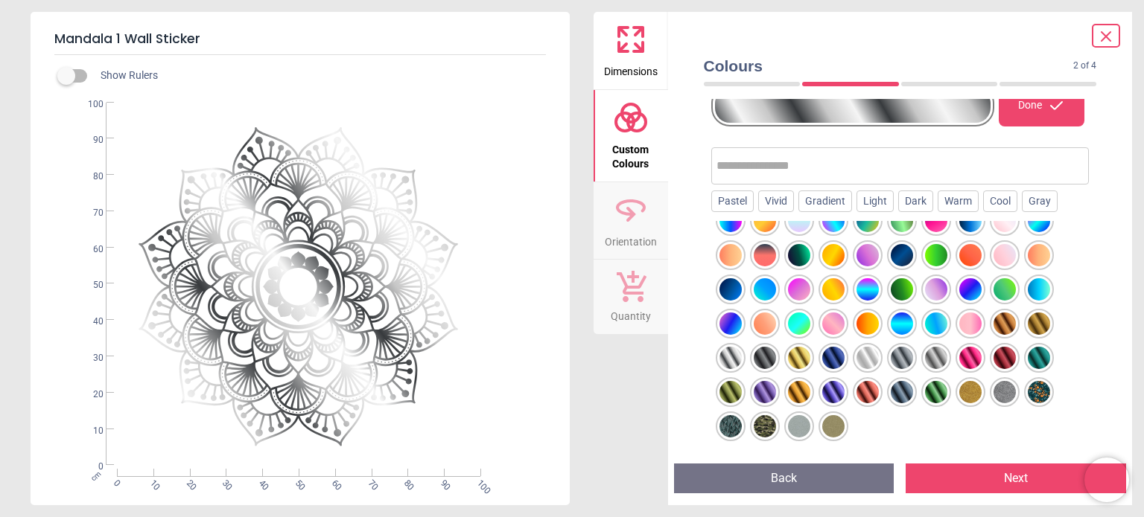
click at [937, 325] on div at bounding box center [936, 324] width 22 height 22
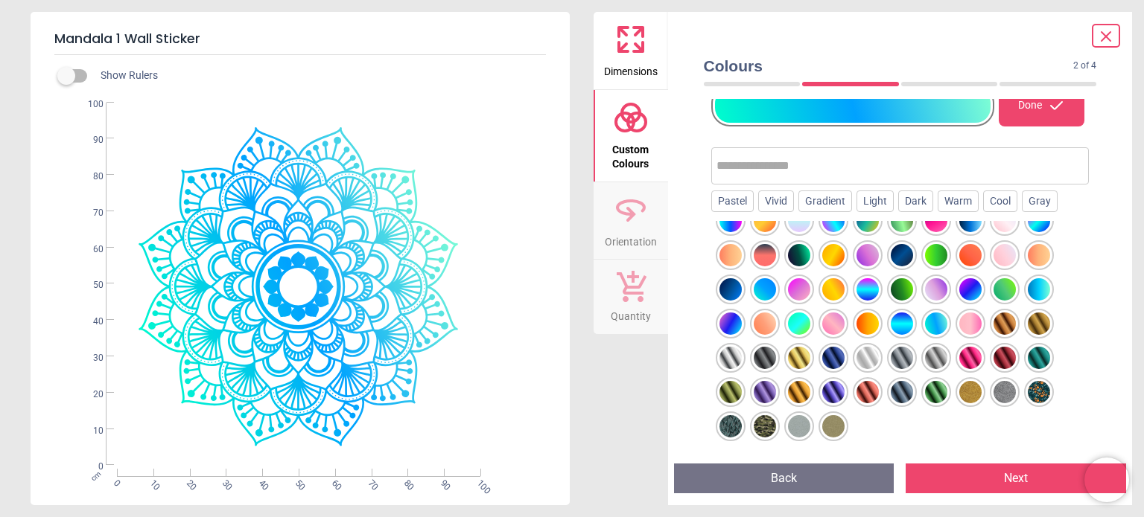
click at [902, 317] on div at bounding box center [901, 324] width 22 height 22
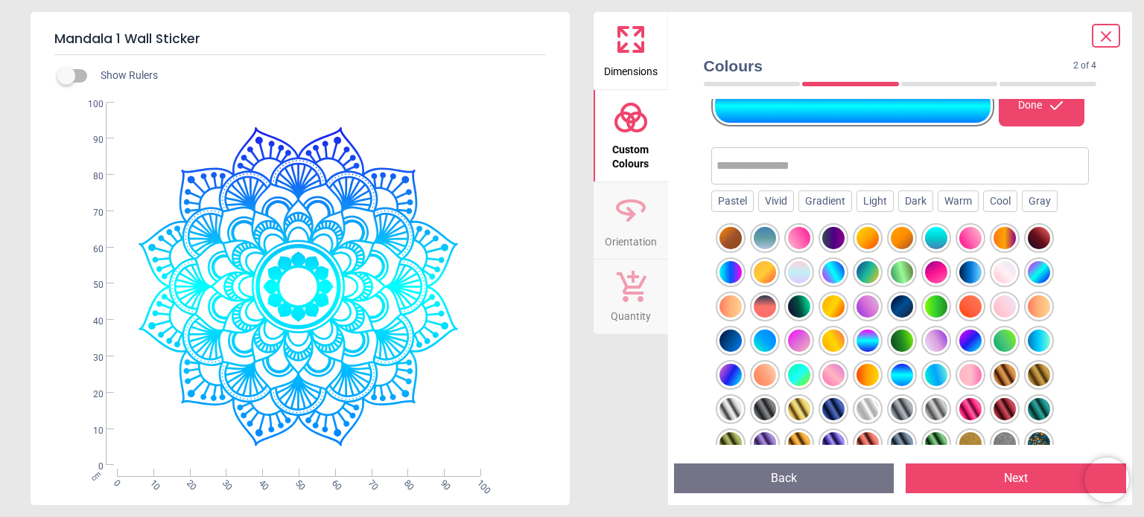
scroll to position [424, 0]
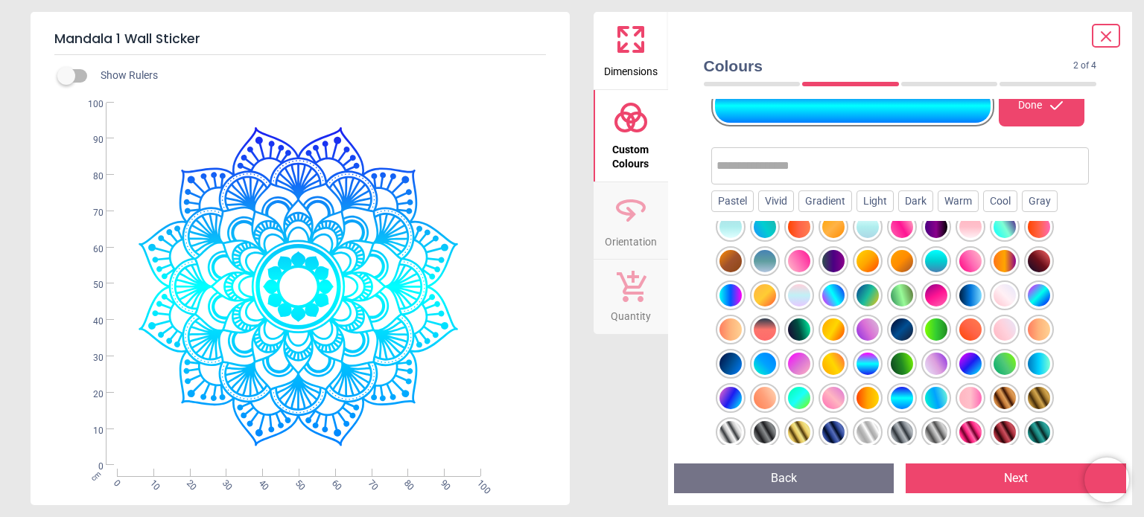
click at [765, 363] on div at bounding box center [764, 364] width 22 height 22
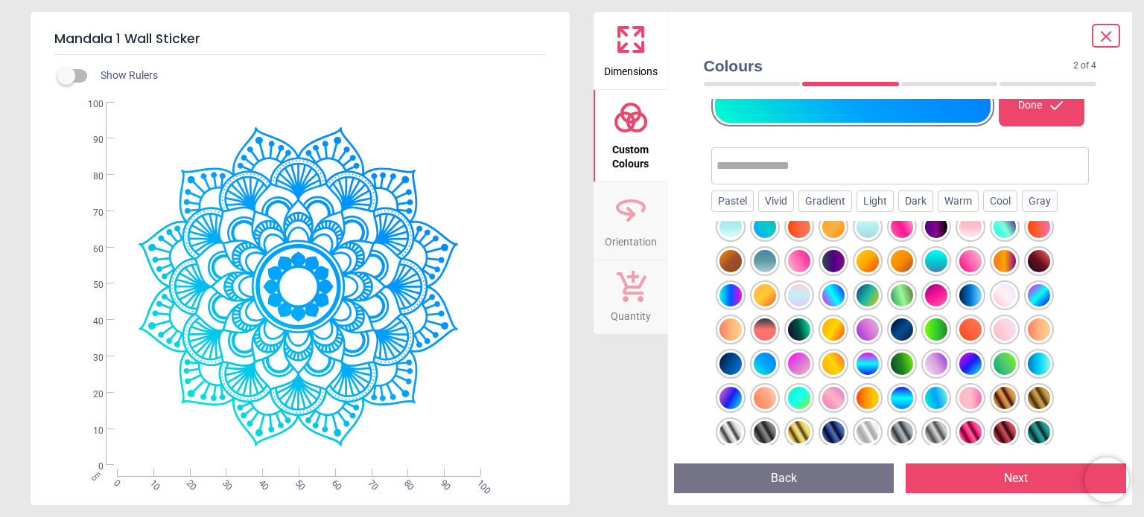
click at [728, 363] on div at bounding box center [730, 364] width 22 height 22
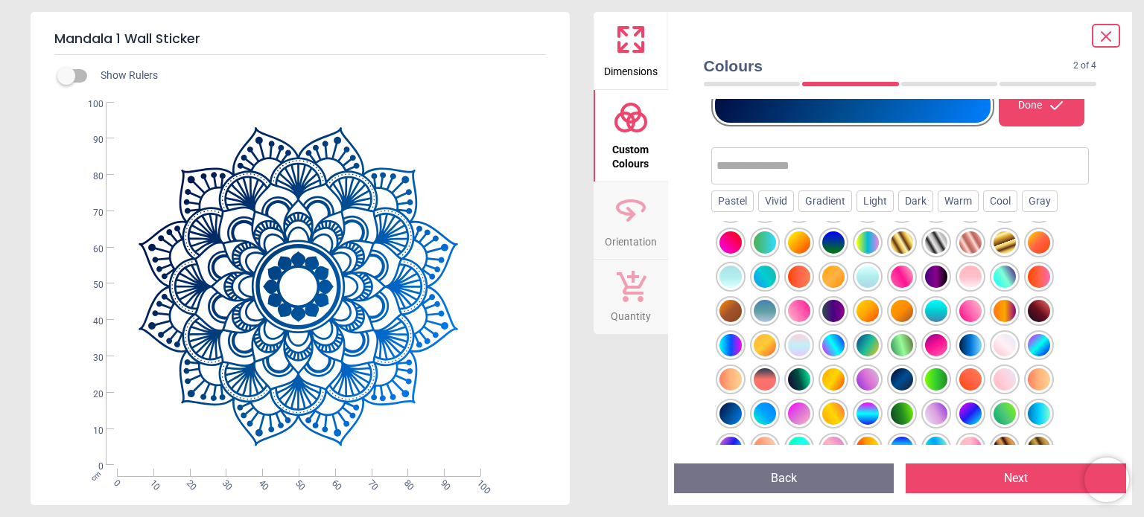
scroll to position [350, 0]
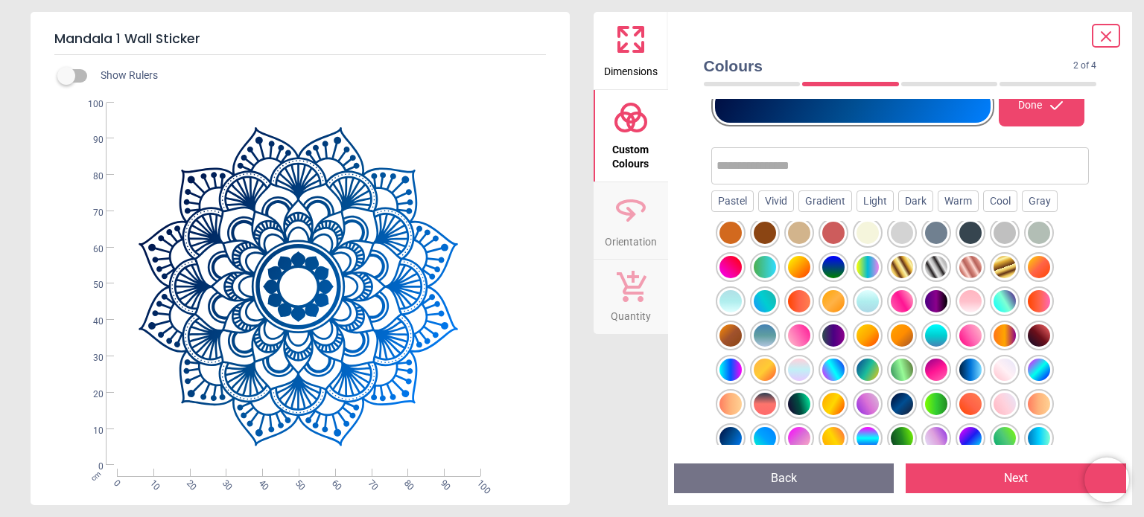
click at [765, 300] on div at bounding box center [764, 301] width 22 height 22
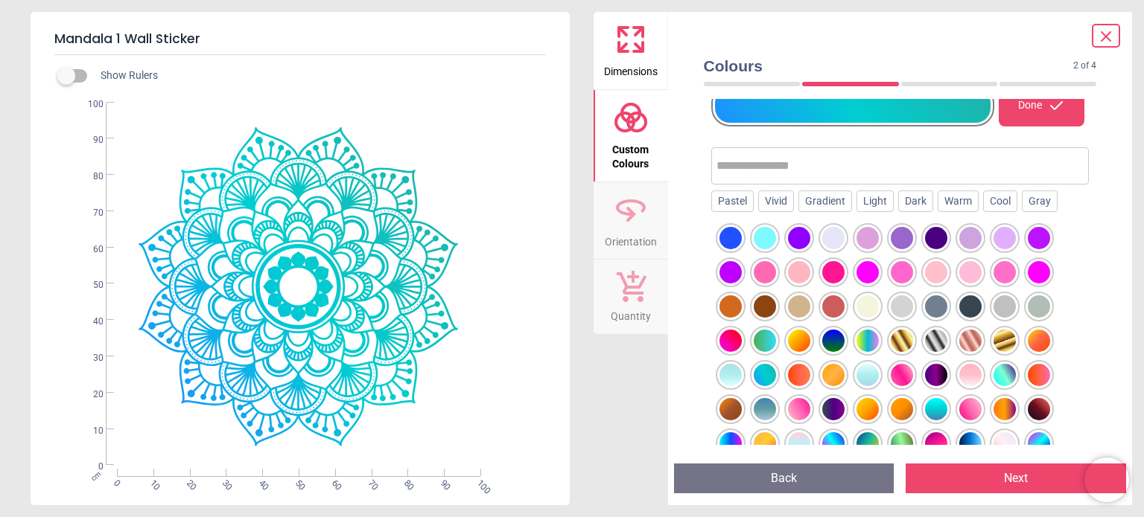
scroll to position [275, 0]
click at [753, 338] on div at bounding box center [764, 342] width 22 height 22
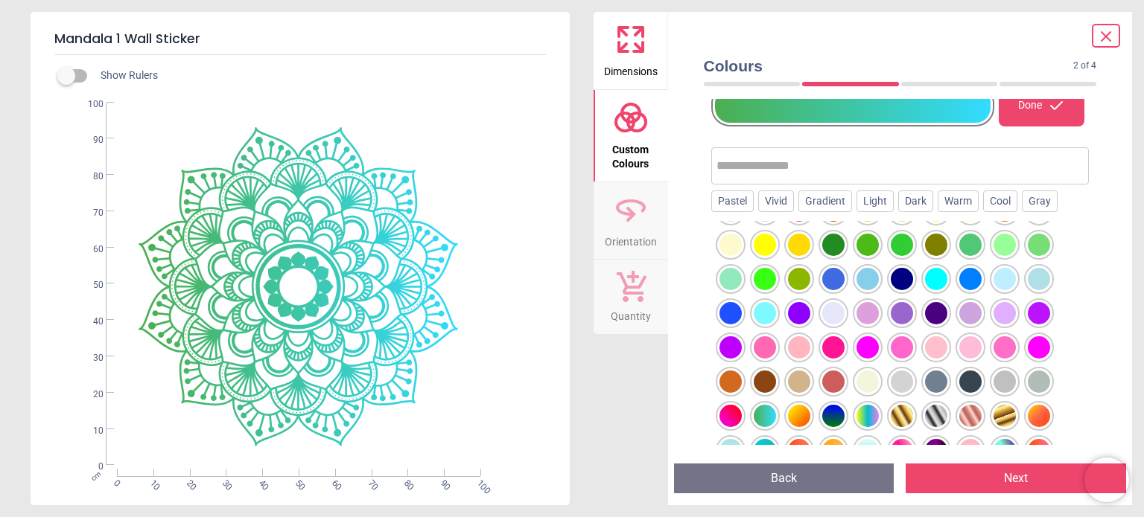
scroll to position [127, 0]
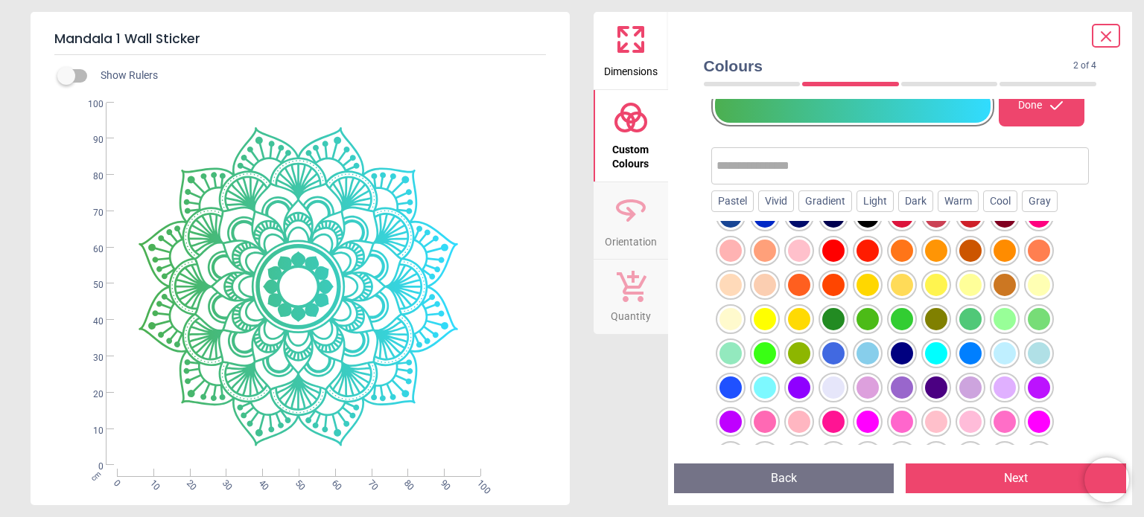
click at [764, 383] on div at bounding box center [764, 388] width 22 height 22
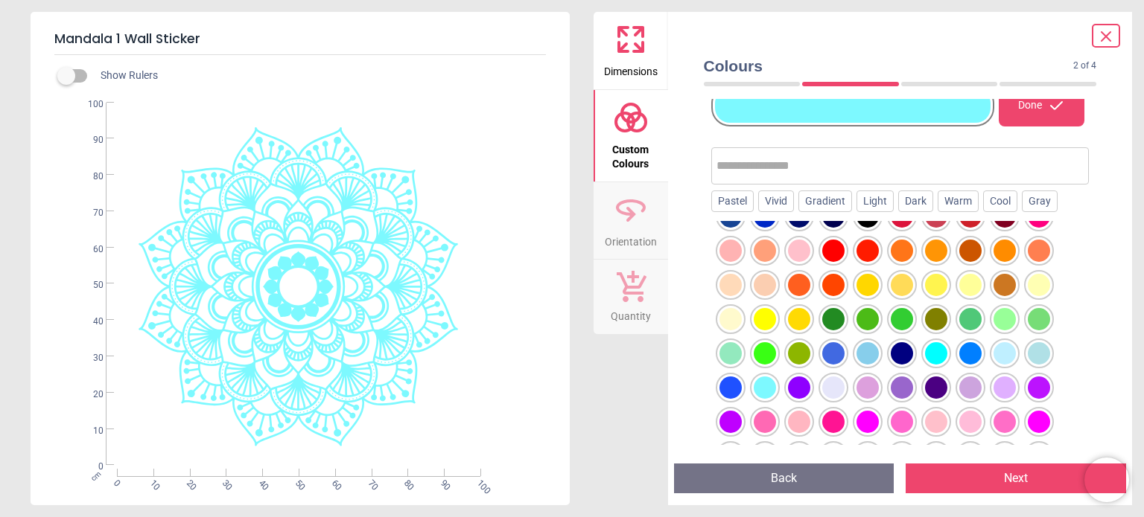
click at [725, 357] on div at bounding box center [730, 353] width 22 height 22
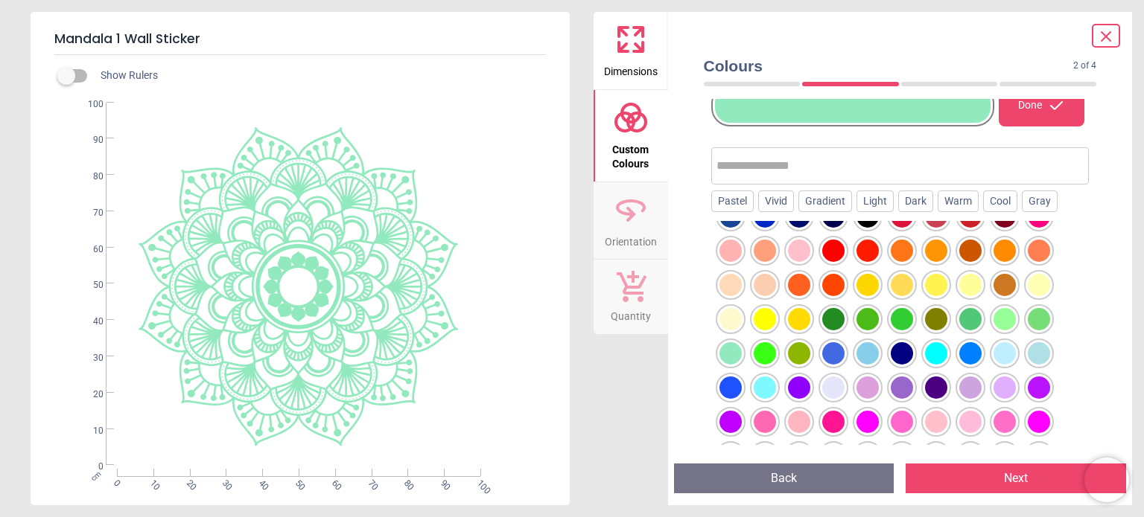
click at [937, 352] on div at bounding box center [936, 353] width 22 height 22
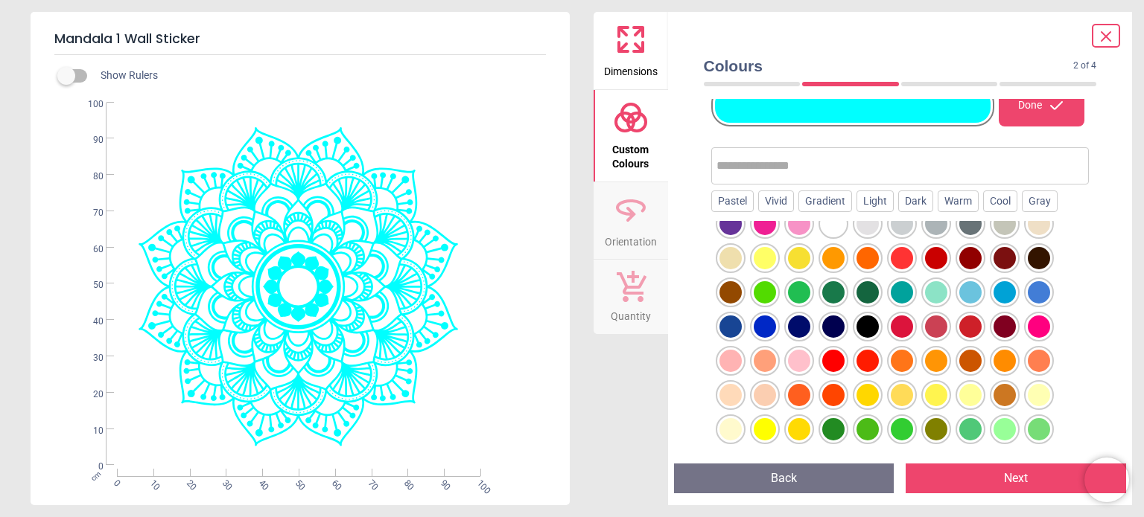
scroll to position [0, 0]
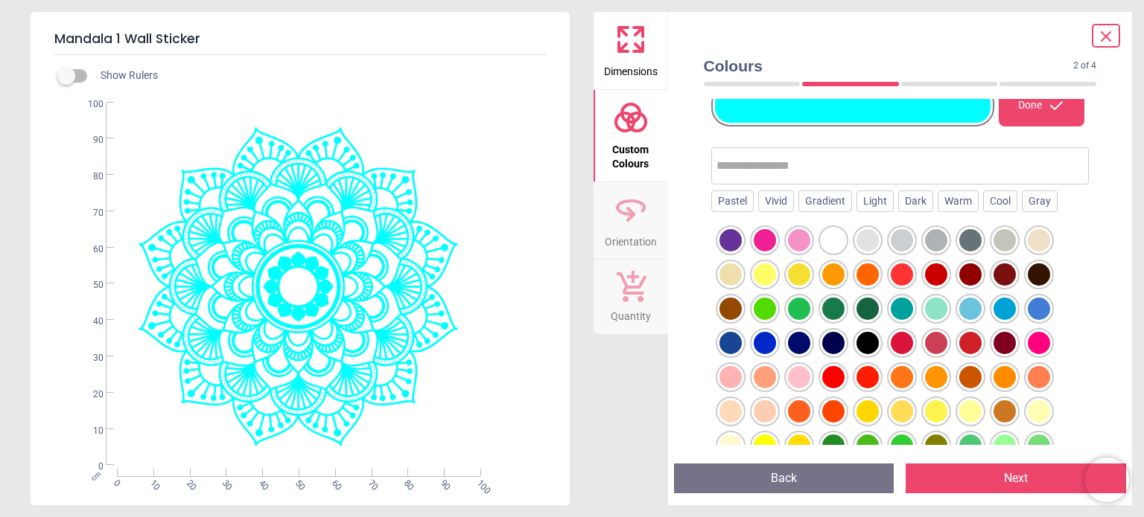
click at [899, 307] on div at bounding box center [901, 309] width 22 height 22
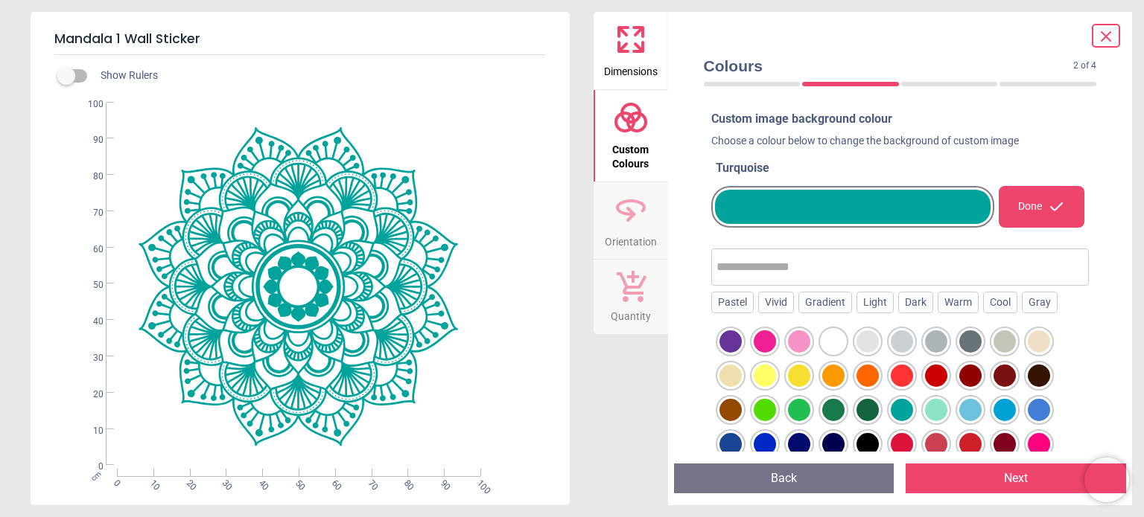
click at [1030, 205] on div "Done" at bounding box center [1040, 207] width 85 height 42
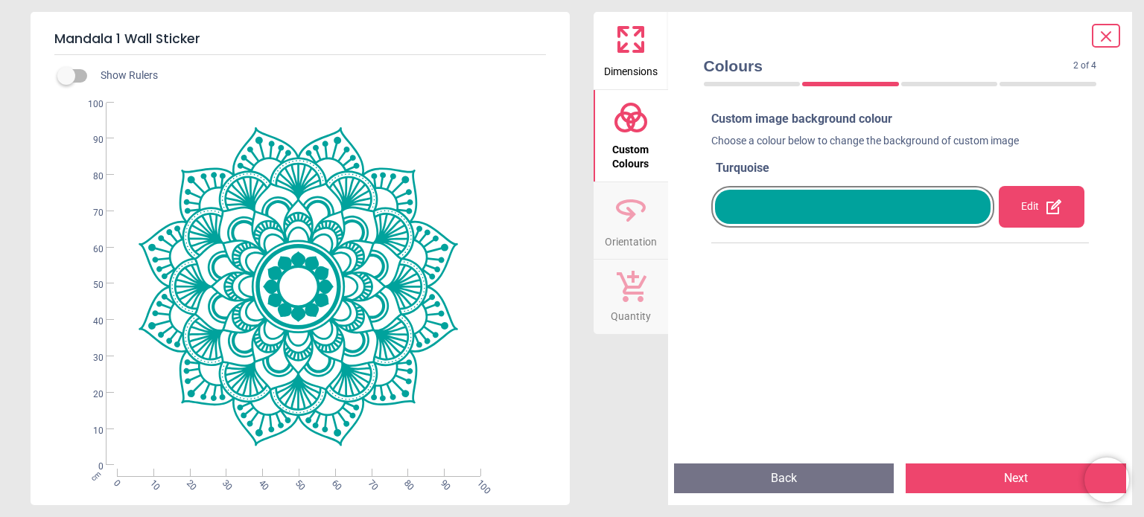
click at [995, 472] on button "Next" at bounding box center [1015, 479] width 220 height 30
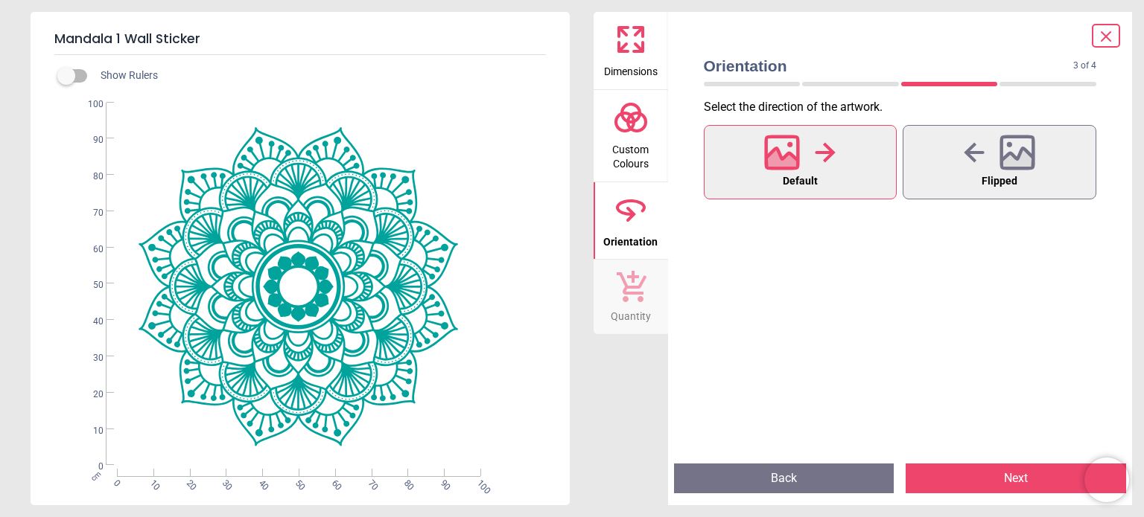
click at [995, 472] on button "Next" at bounding box center [1015, 479] width 220 height 30
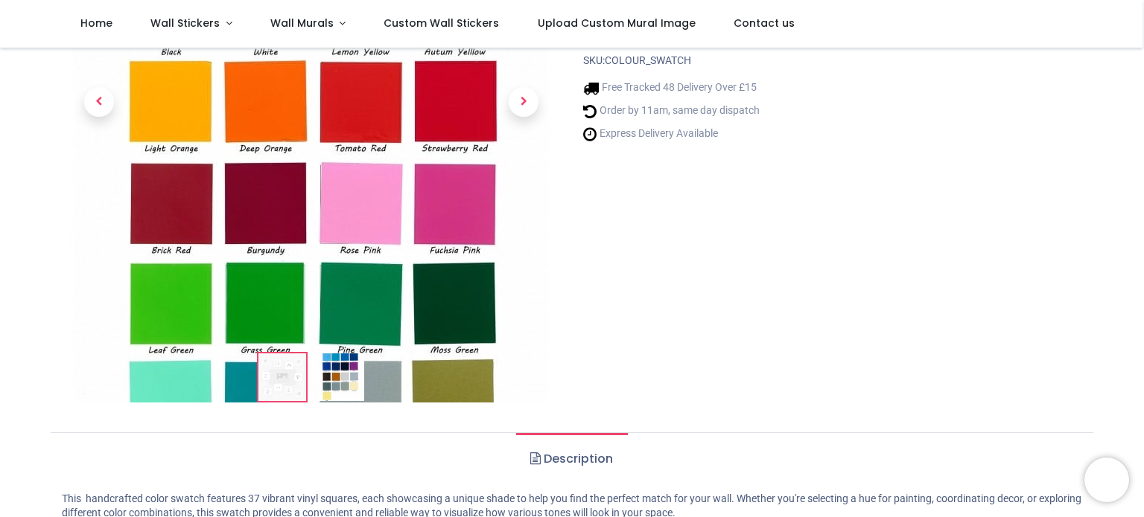
scroll to position [149, 0]
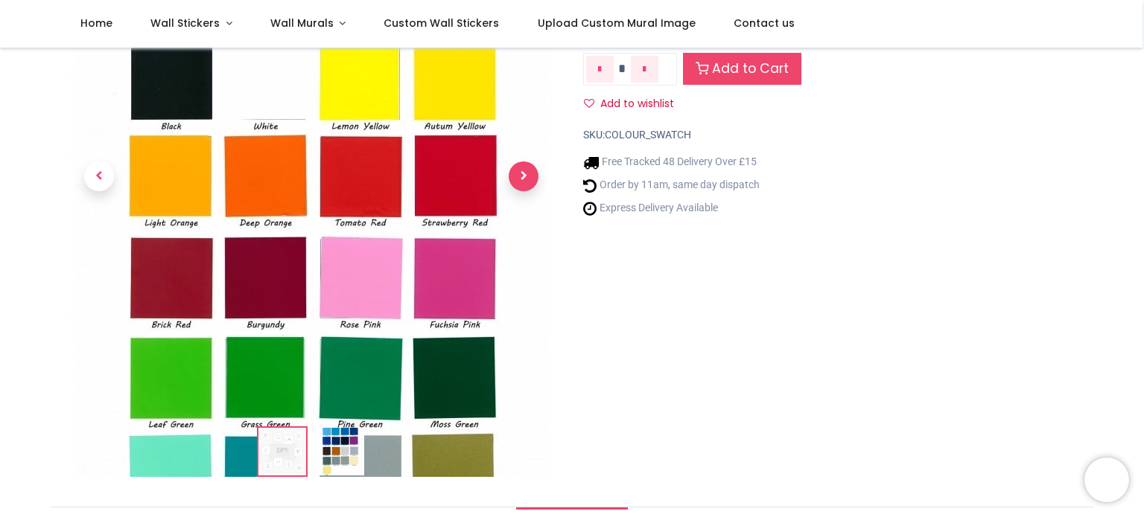
click at [524, 169] on span "Next" at bounding box center [523, 177] width 30 height 30
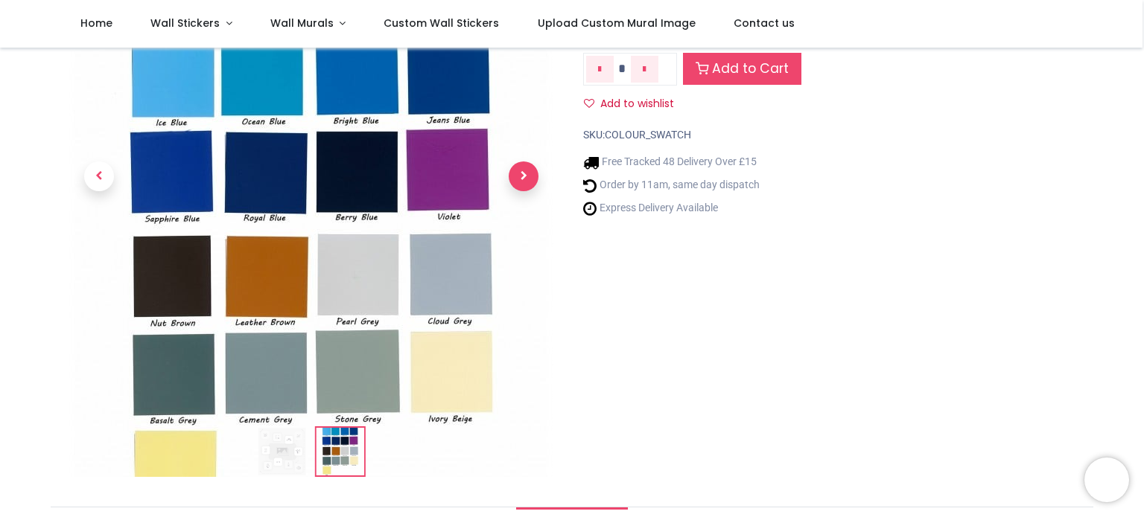
click at [524, 169] on span "Next" at bounding box center [523, 177] width 30 height 30
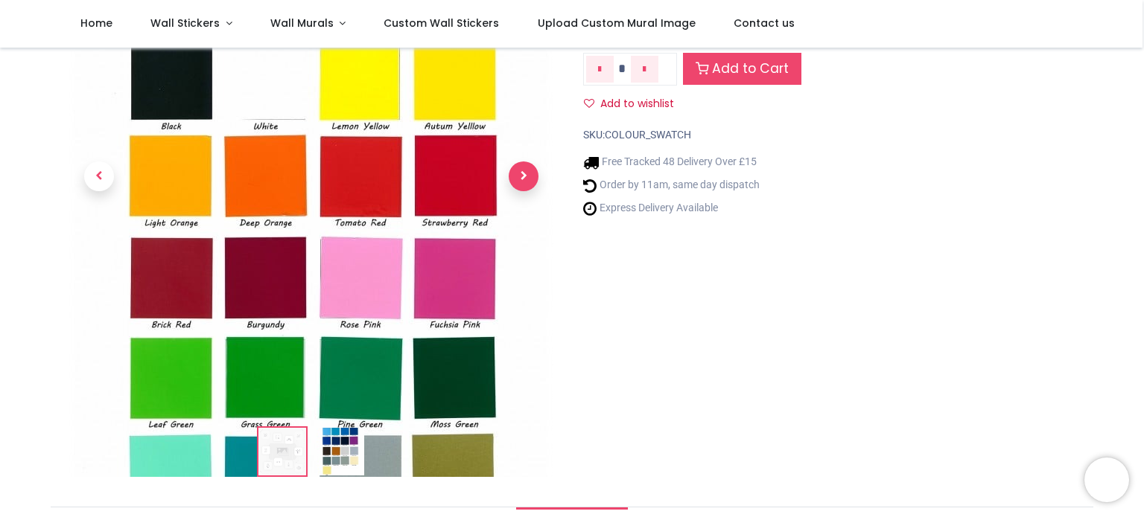
click at [524, 169] on span "Next" at bounding box center [523, 177] width 30 height 30
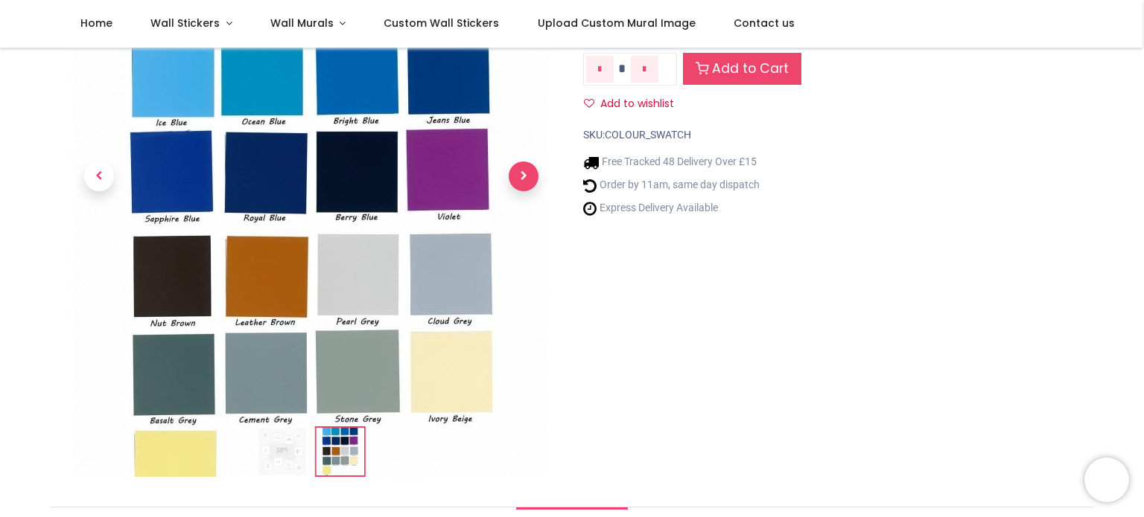
click at [524, 169] on span "Next" at bounding box center [523, 177] width 30 height 30
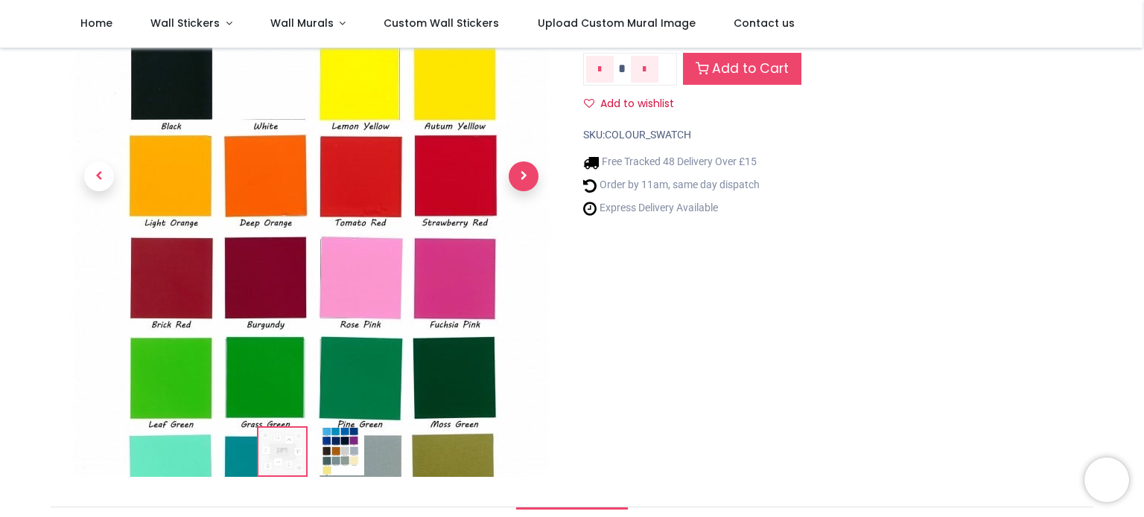
click at [524, 169] on span "Next" at bounding box center [523, 177] width 30 height 30
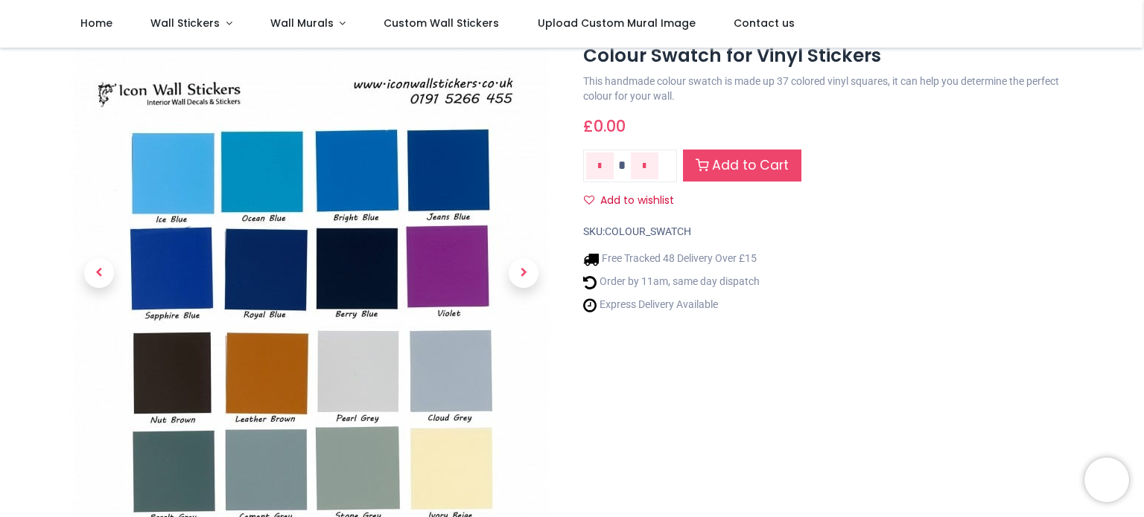
scroll to position [0, 0]
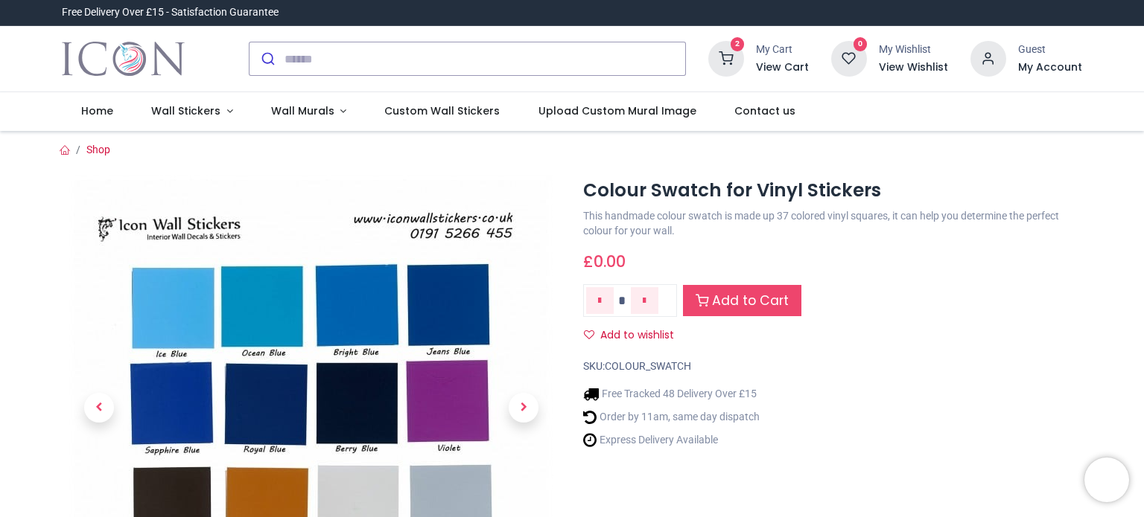
click at [774, 54] on div "My Cart" at bounding box center [782, 49] width 53 height 15
click at [736, 54] on icon at bounding box center [726, 59] width 36 height 36
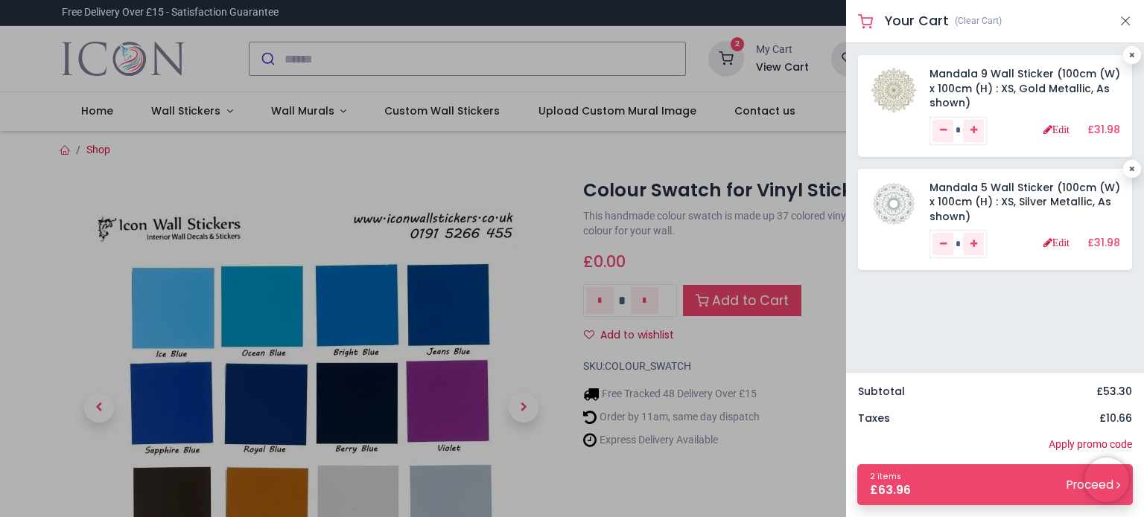
click at [771, 451] on div at bounding box center [572, 258] width 1144 height 517
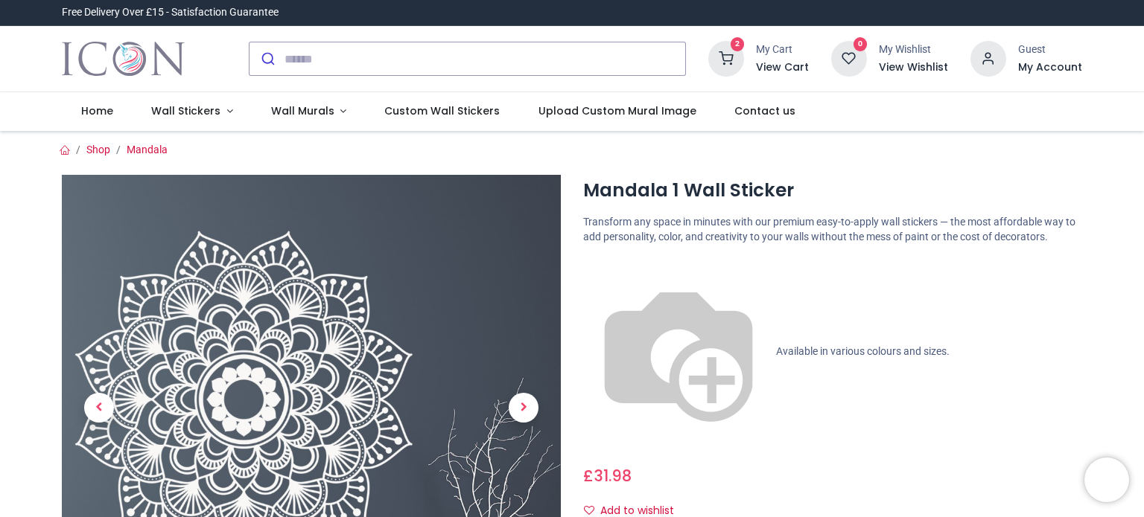
click at [733, 51] on icon at bounding box center [726, 59] width 36 height 36
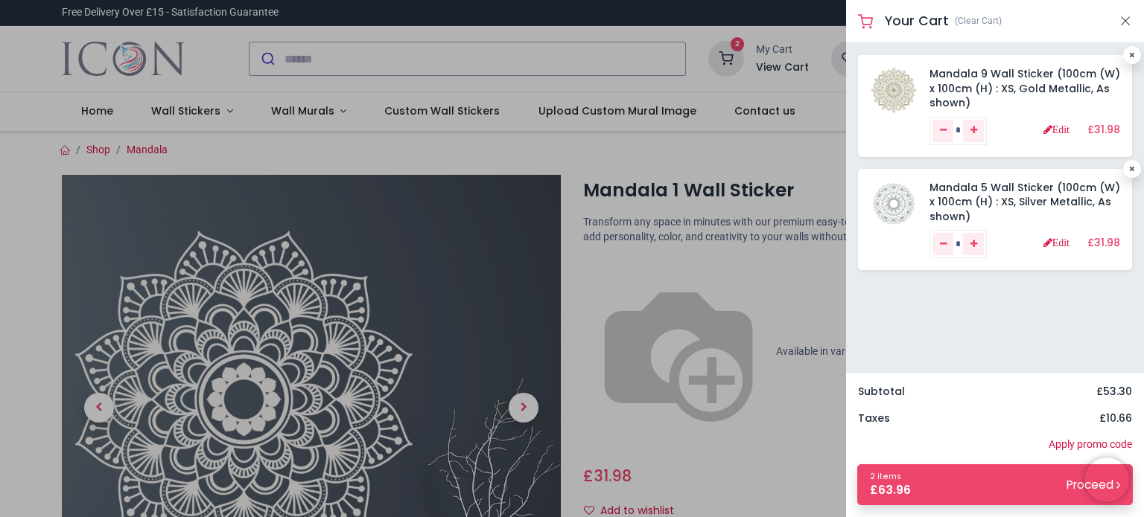
click at [974, 20] on link "(Clear Cart)" at bounding box center [977, 21] width 47 height 13
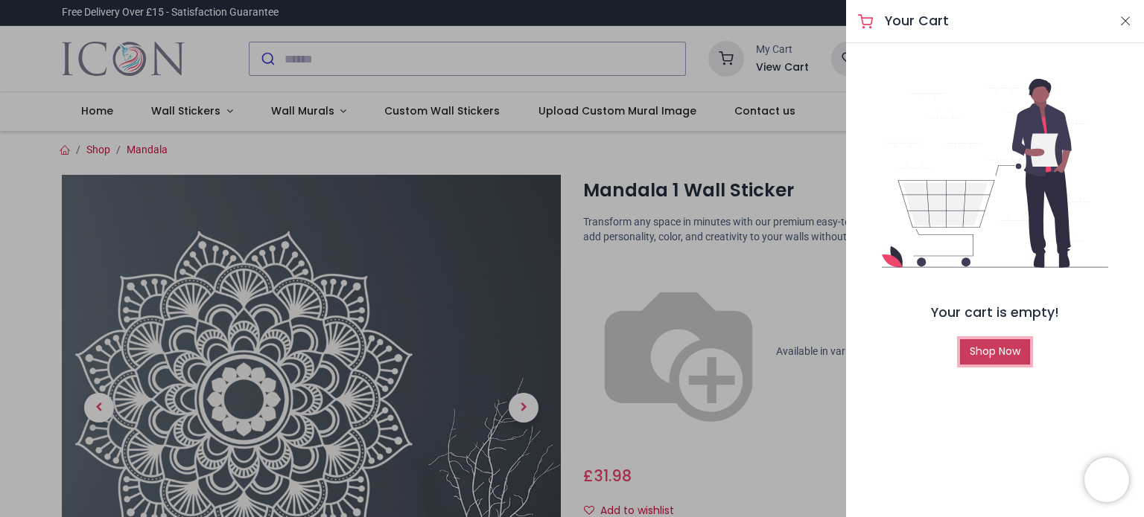
click at [1015, 357] on link "Shop Now" at bounding box center [995, 351] width 70 height 25
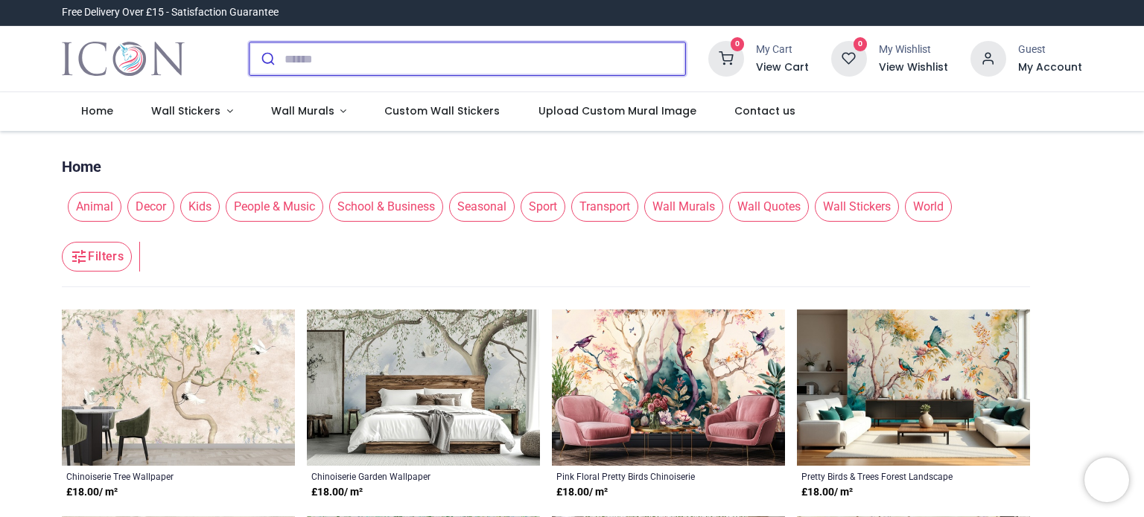
click at [476, 56] on input "search" at bounding box center [484, 58] width 401 height 33
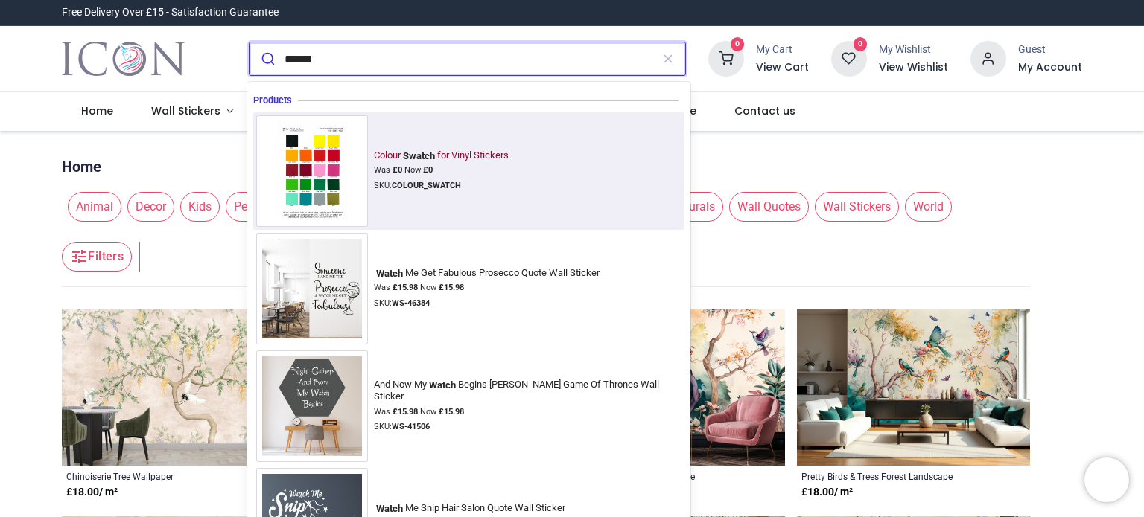
click at [435, 165] on div "Was £ 0 Now £ 0" at bounding box center [443, 171] width 139 height 12
type input "******"
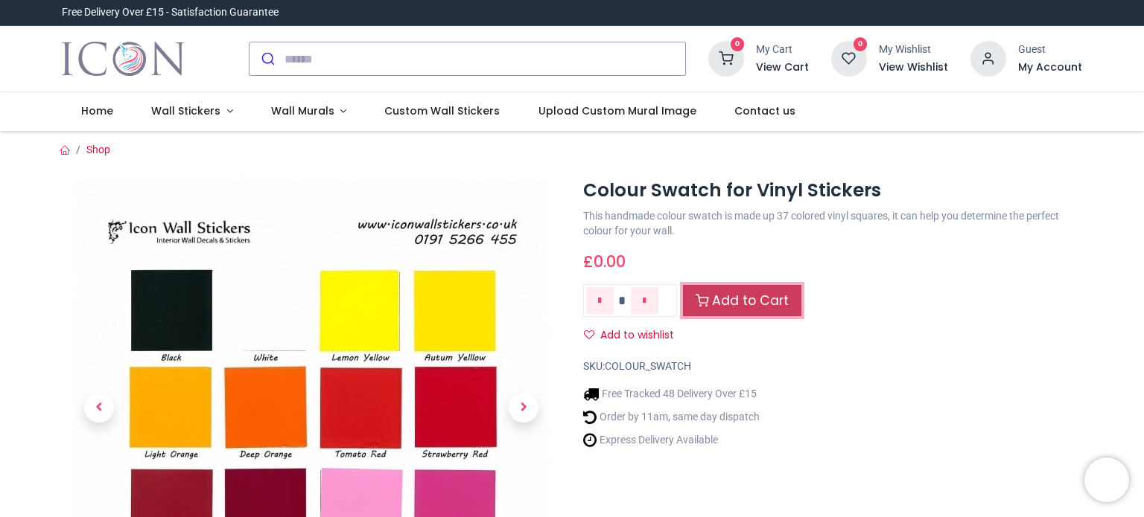
click at [764, 303] on link "Add to Cart" at bounding box center [742, 301] width 118 height 32
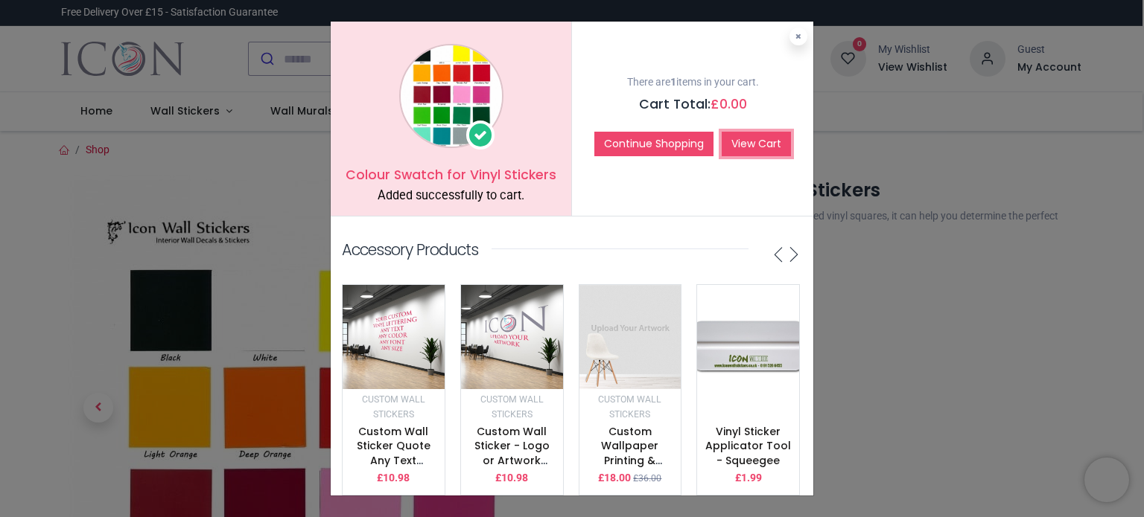
click at [760, 145] on link "View Cart" at bounding box center [755, 144] width 69 height 25
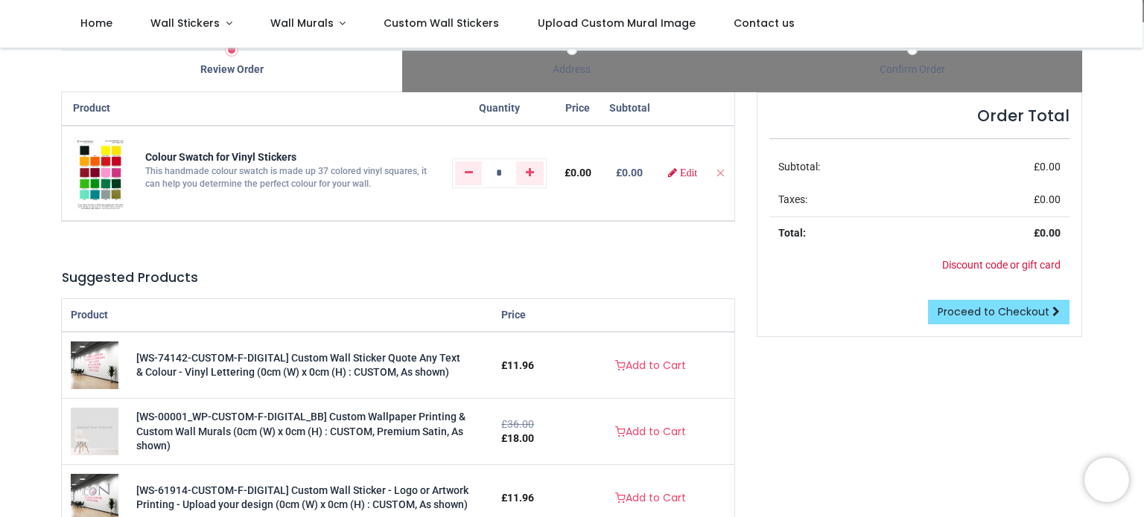
scroll to position [74, 0]
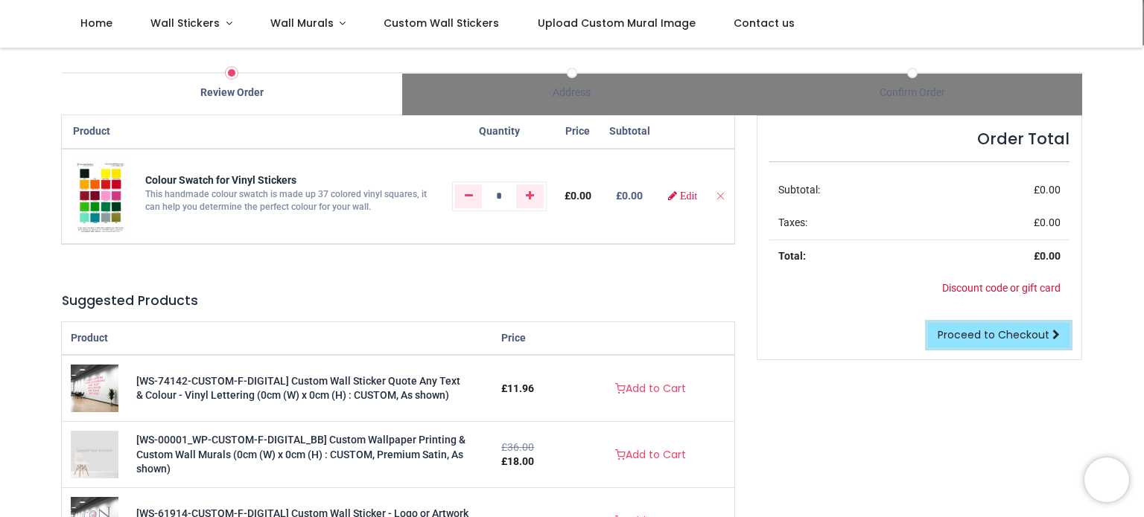
click at [983, 324] on link "Proceed to Checkout" at bounding box center [998, 335] width 141 height 25
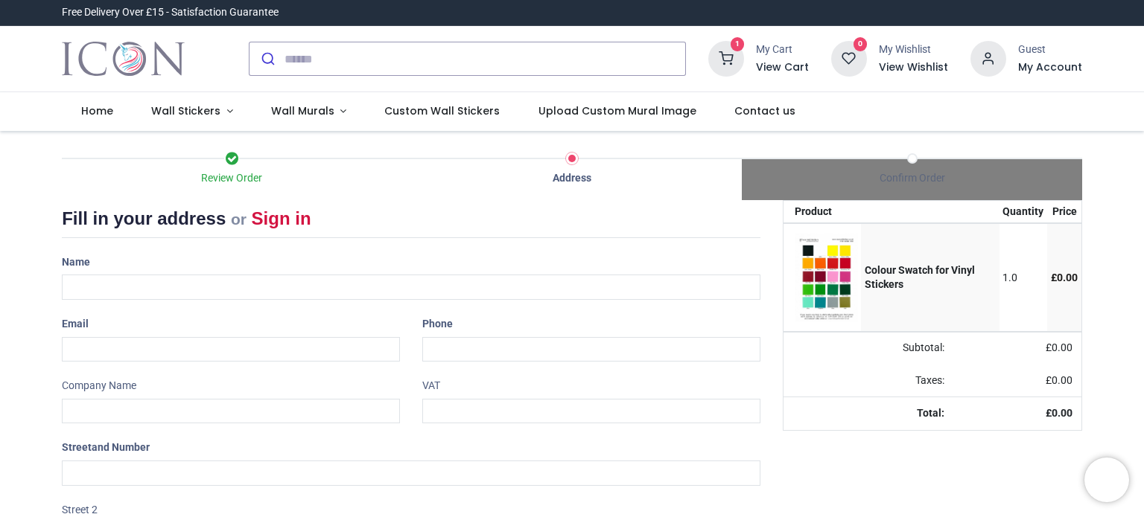
select select "***"
click at [356, 280] on input "text" at bounding box center [411, 287] width 698 height 25
type input "**********"
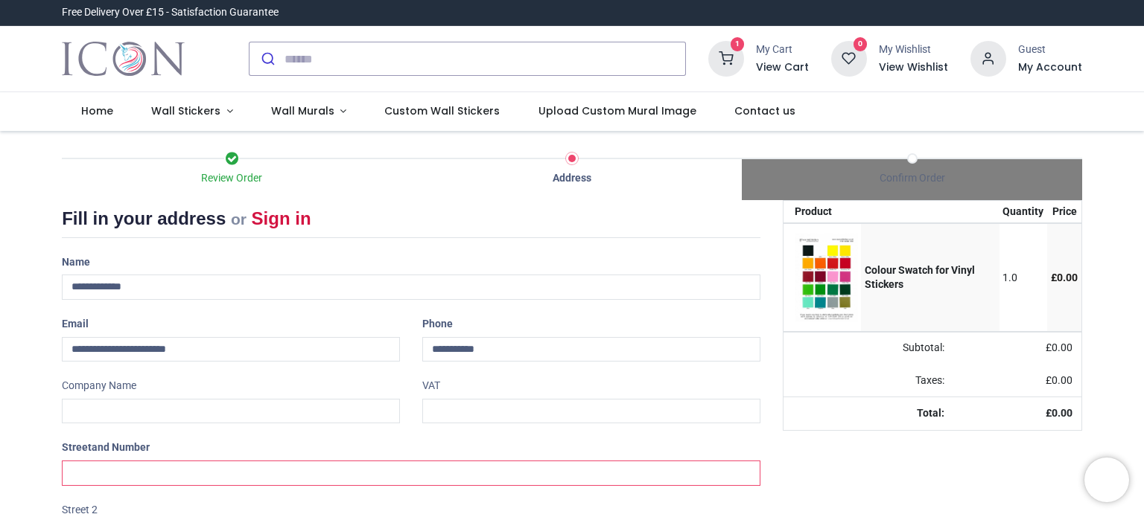
type input "**********"
type input "******"
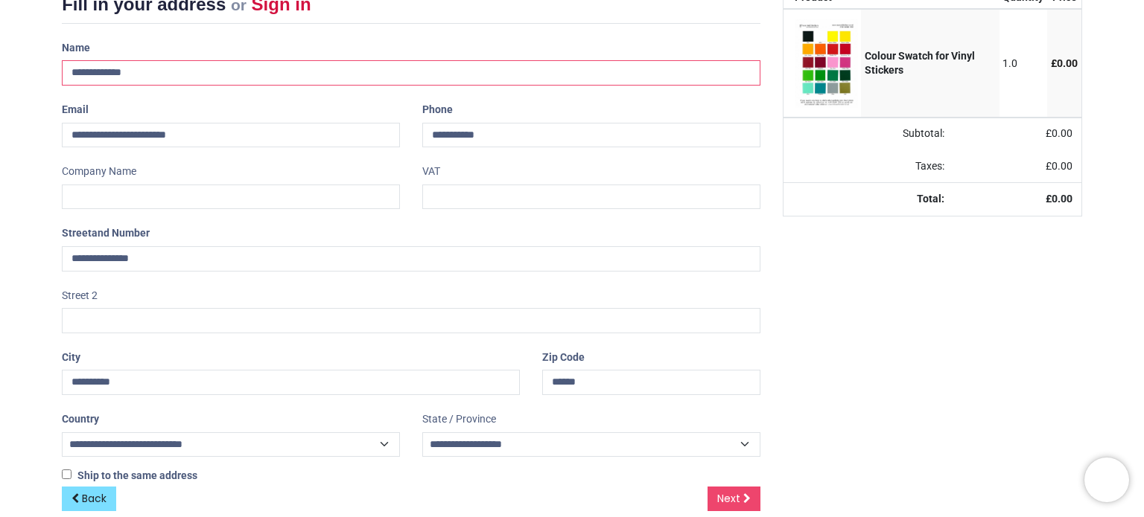
scroll to position [235, 0]
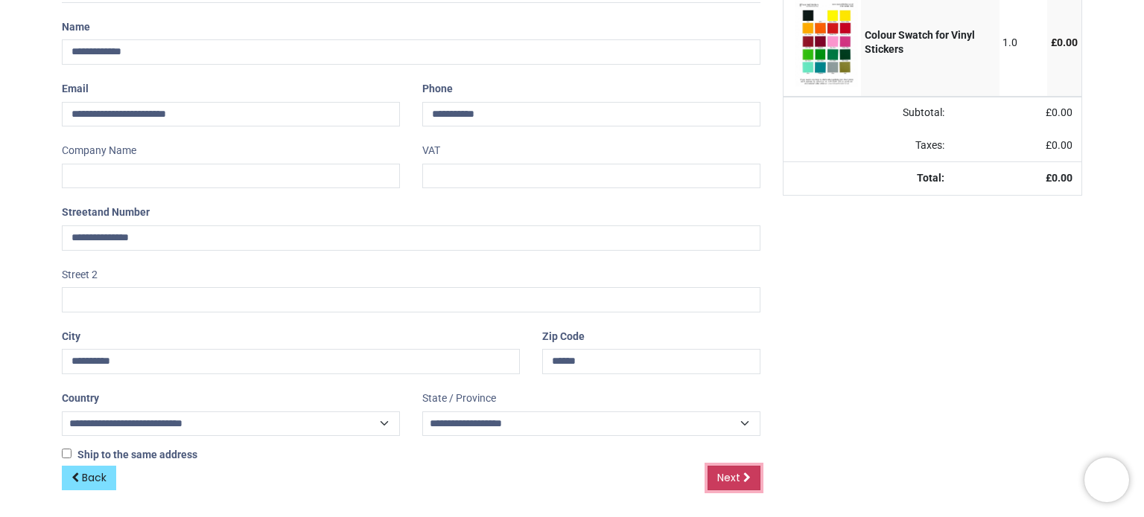
click at [744, 473] on icon at bounding box center [746, 478] width 7 height 10
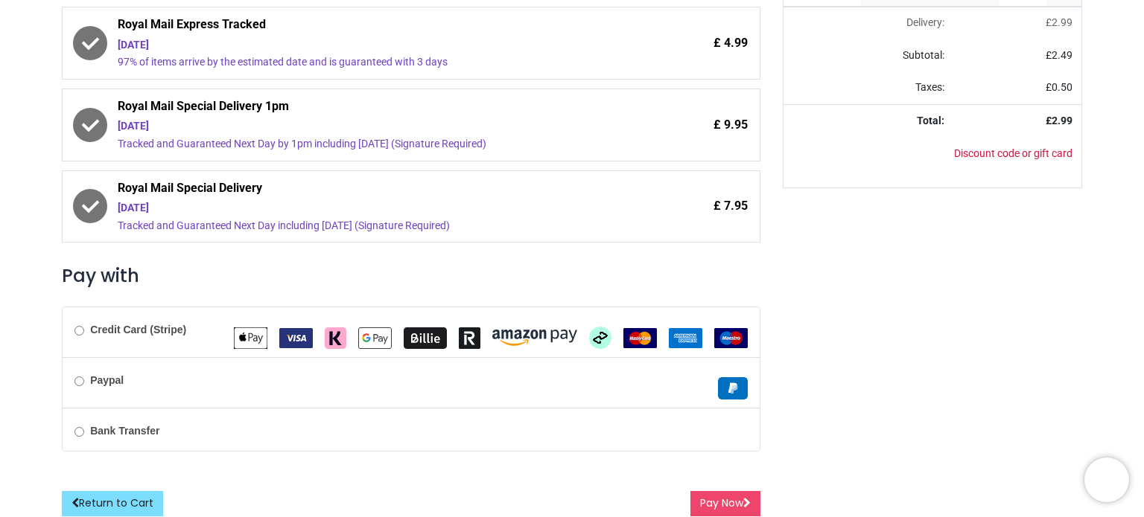
scroll to position [328, 0]
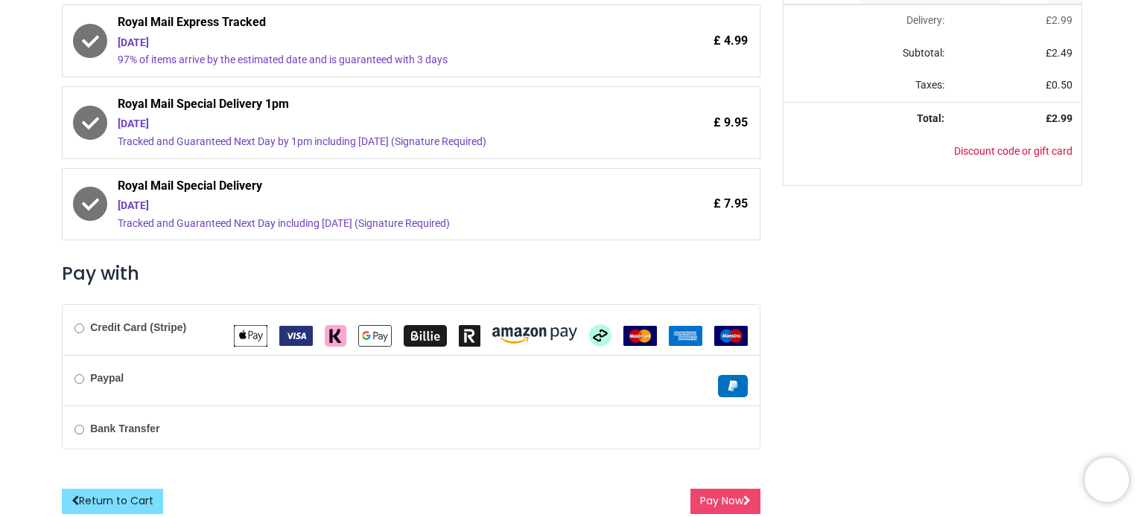
click at [138, 330] on b "Credit Card (Stripe)" at bounding box center [138, 328] width 96 height 12
click at [727, 494] on button "Pay Now" at bounding box center [725, 501] width 70 height 25
